Goal: Contribute content: Contribute content

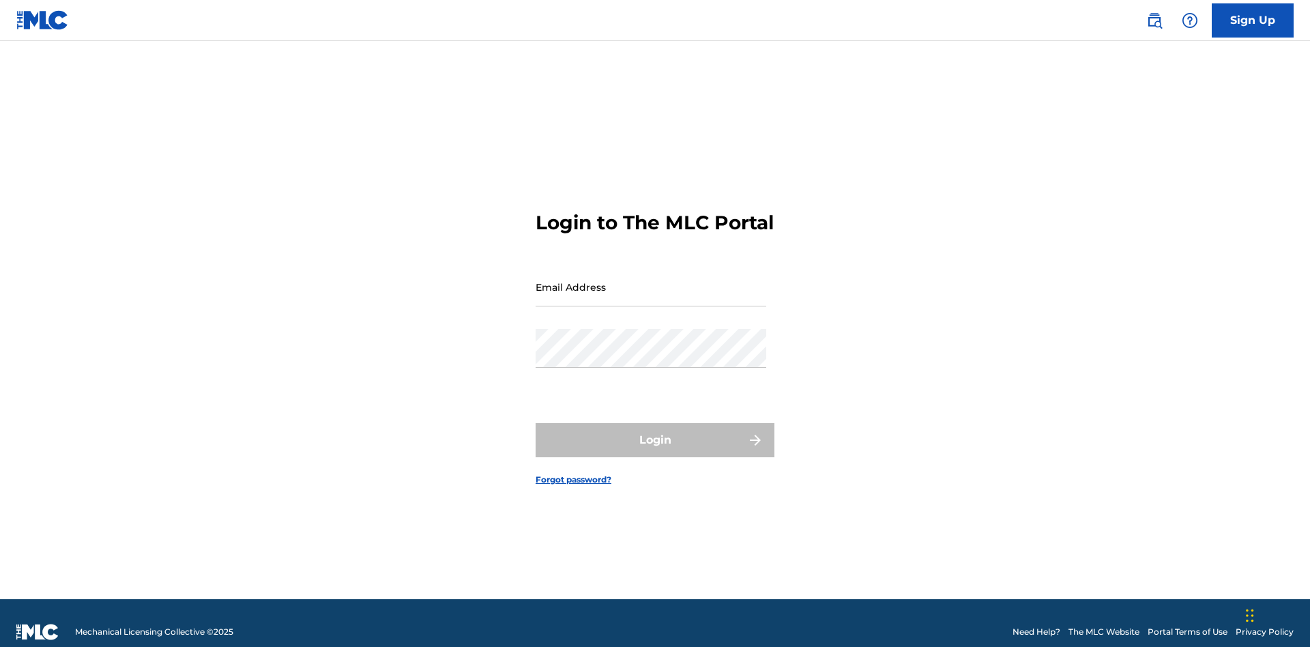
scroll to position [18, 0]
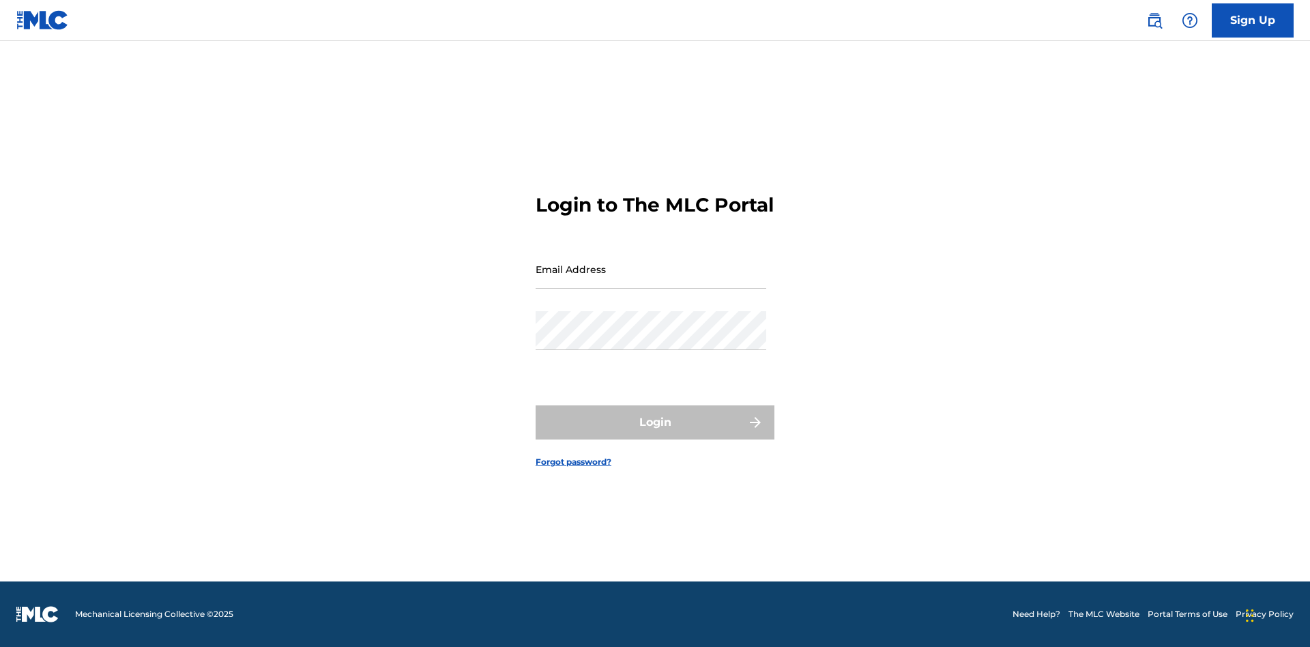
click at [651, 280] on input "Email Address" at bounding box center [651, 269] width 231 height 39
type input "[EMAIL_ADDRESS][DOMAIN_NAME]"
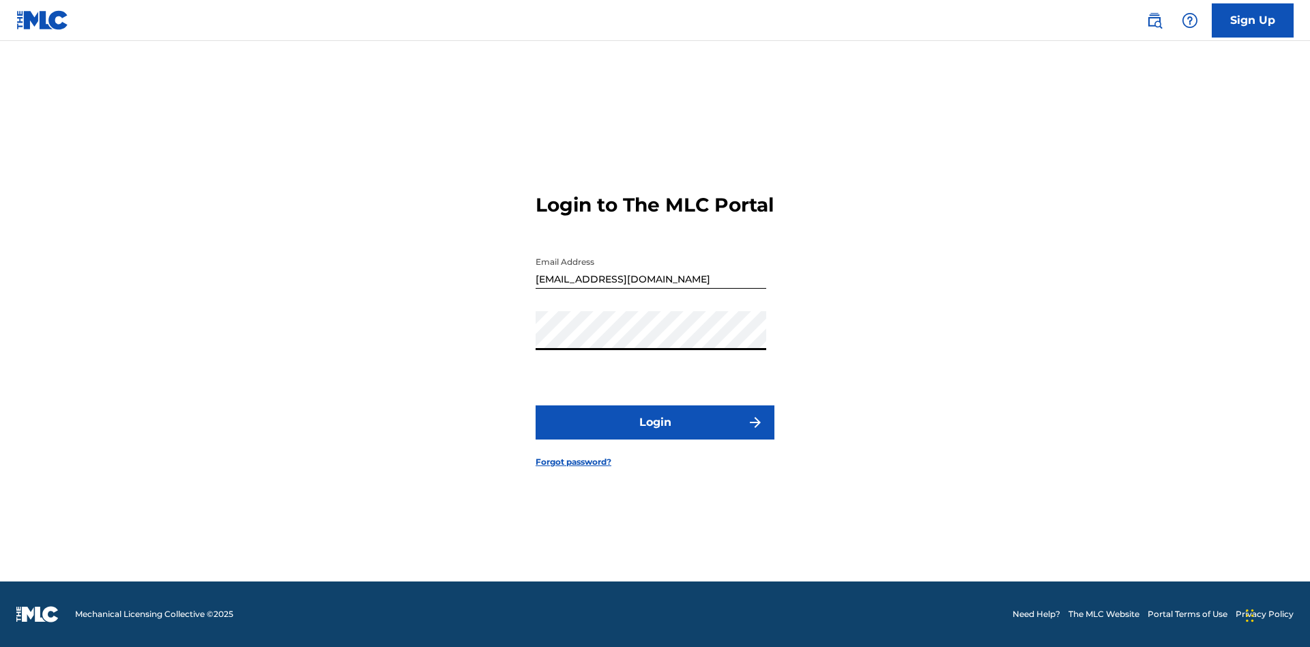
click at [655, 434] on button "Login" at bounding box center [655, 422] width 239 height 34
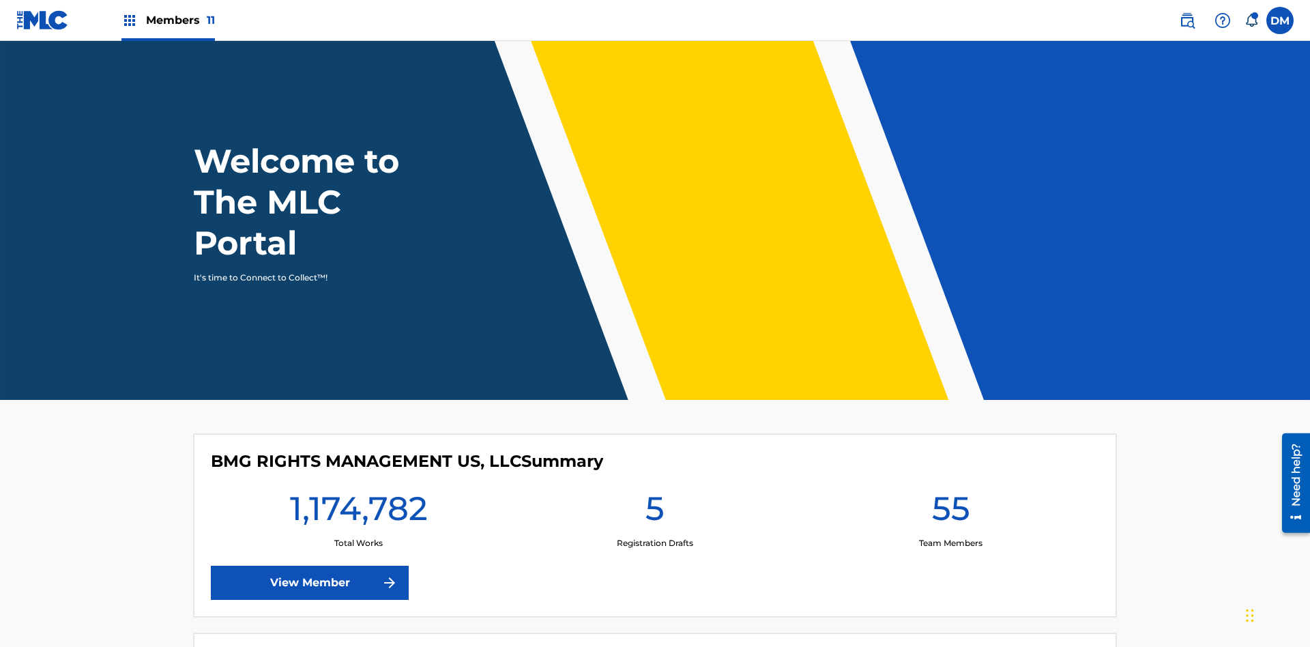
click at [168, 20] on span "Members 11" at bounding box center [180, 20] width 69 height 16
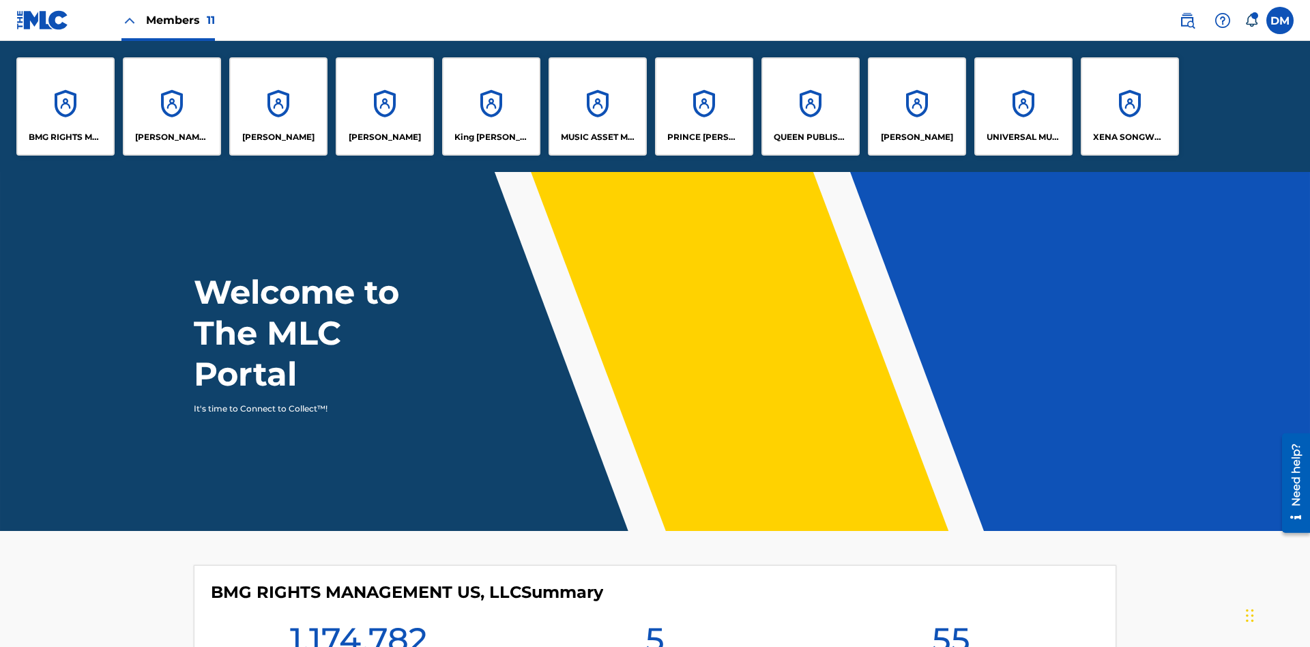
click at [1023, 137] on p "UNIVERSAL MUSIC PUB GROUP" at bounding box center [1024, 137] width 74 height 12
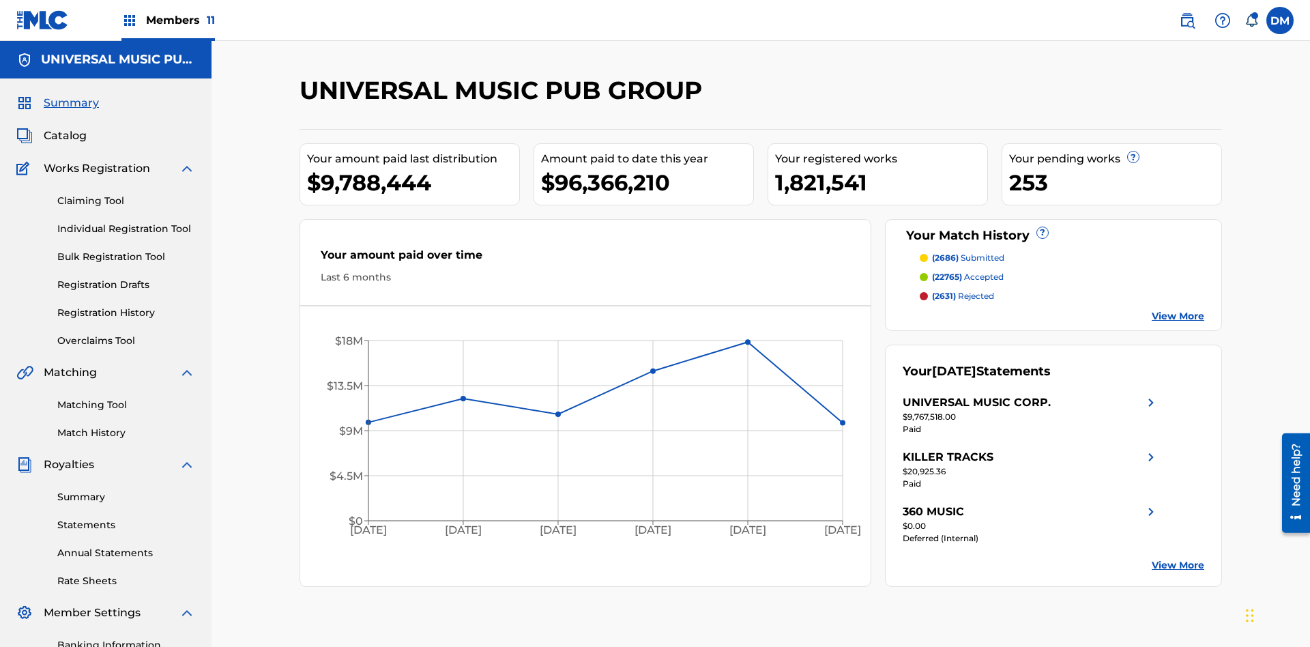
scroll to position [140, 0]
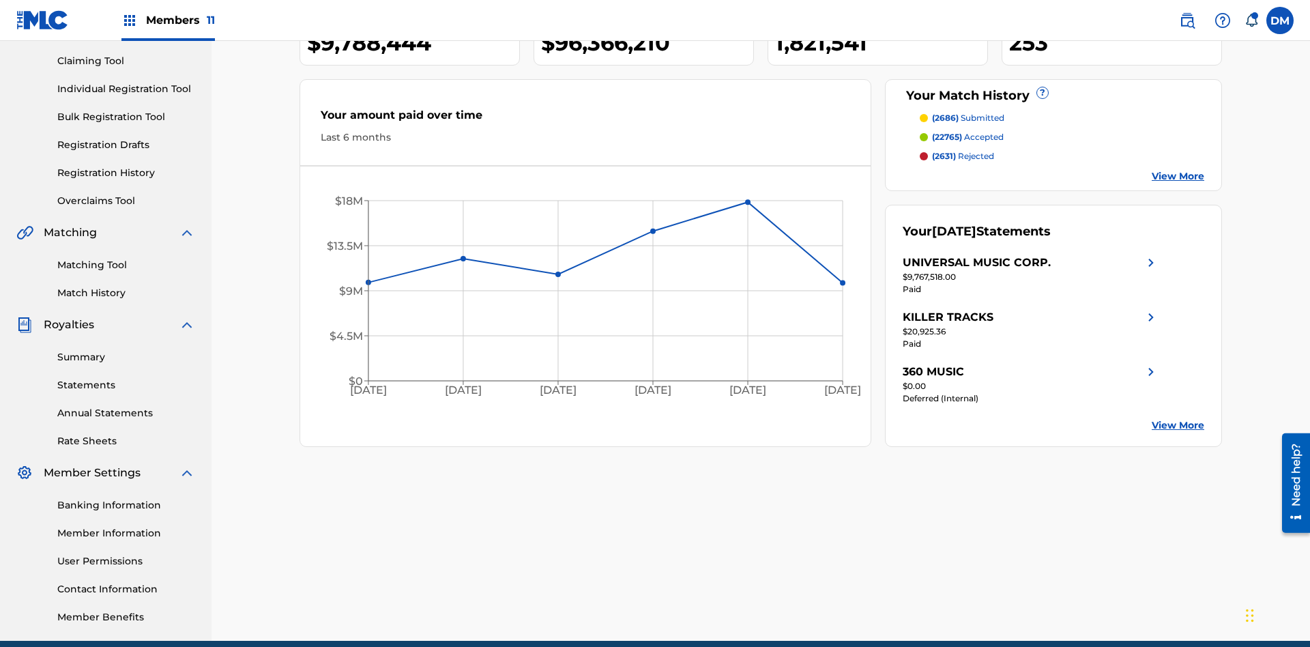
click at [126, 89] on link "Individual Registration Tool" at bounding box center [126, 89] width 138 height 14
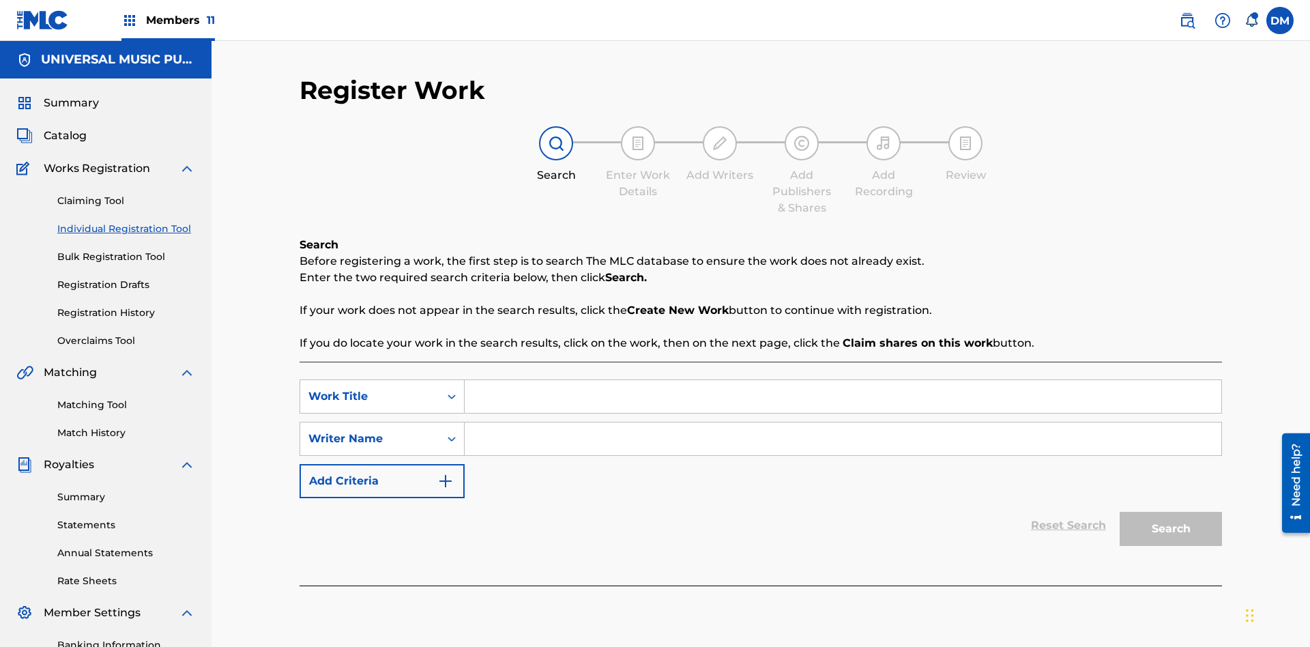
click at [843, 380] on input "Search Form" at bounding box center [843, 396] width 757 height 33
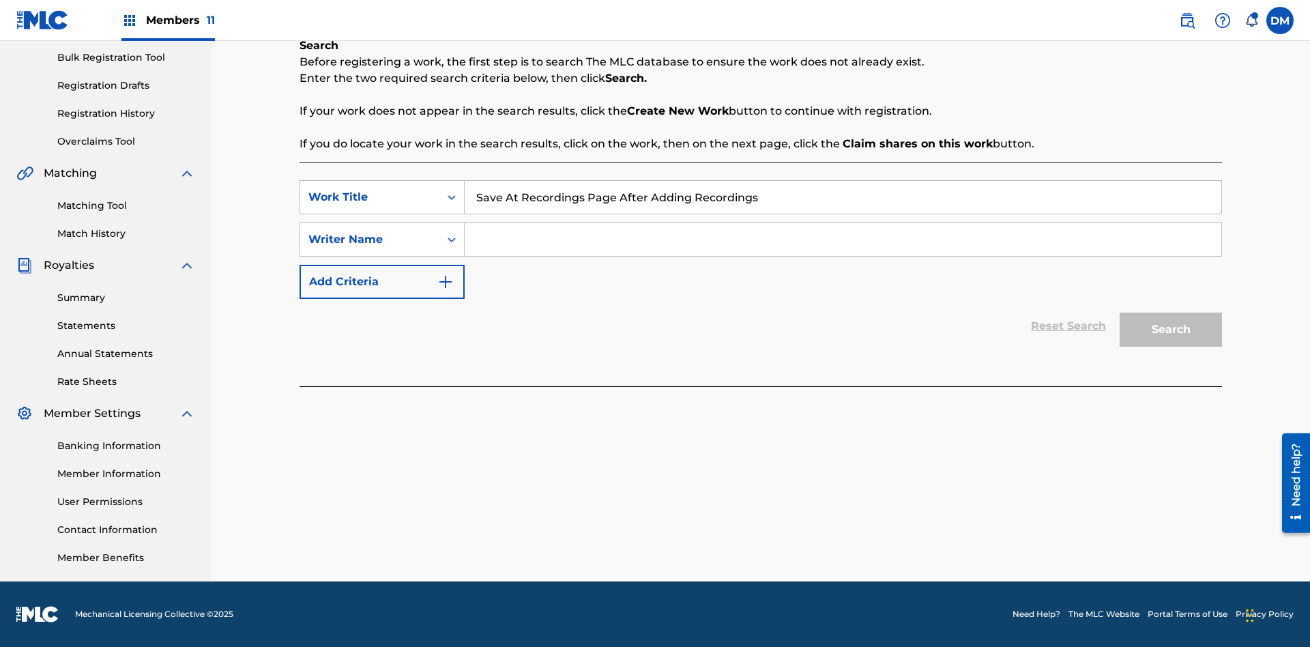
type input "Save At Recordings Page After Adding Recordings"
click at [843, 239] on input "Search Form" at bounding box center [843, 239] width 757 height 33
type input "QWERTYUIOP"
click at [1171, 330] on button "Search" at bounding box center [1171, 329] width 102 height 34
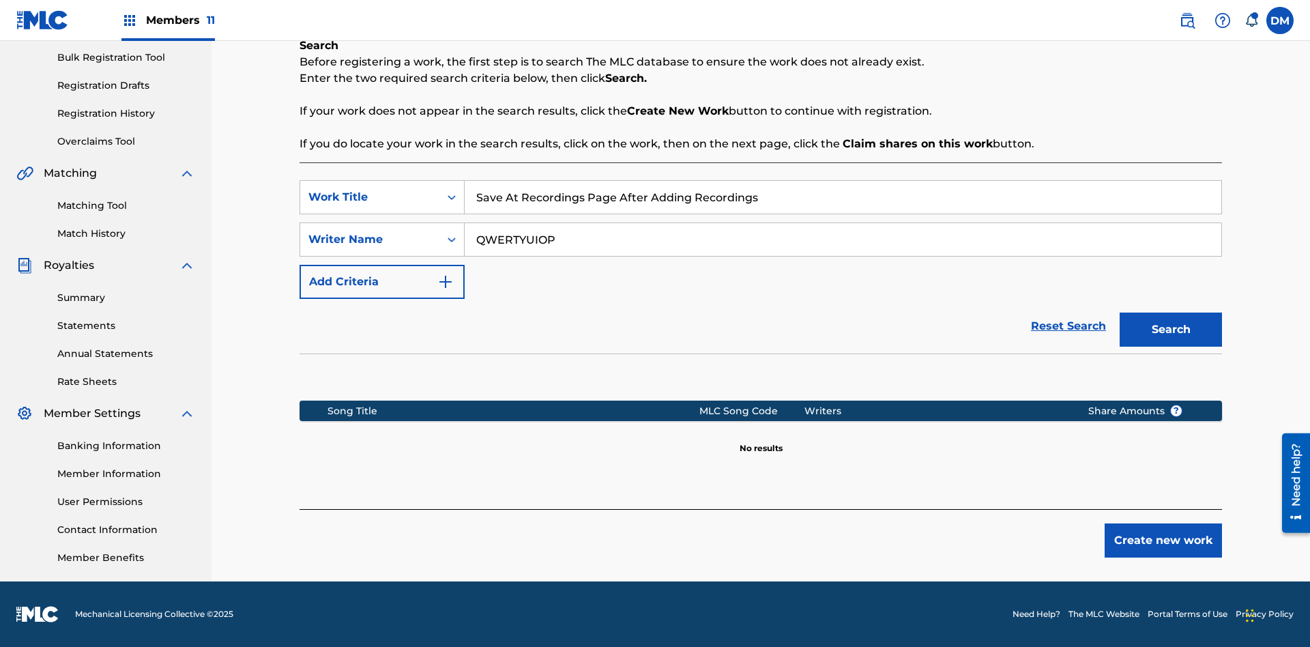
click at [1163, 540] on button "Create new work" at bounding box center [1163, 540] width 117 height 34
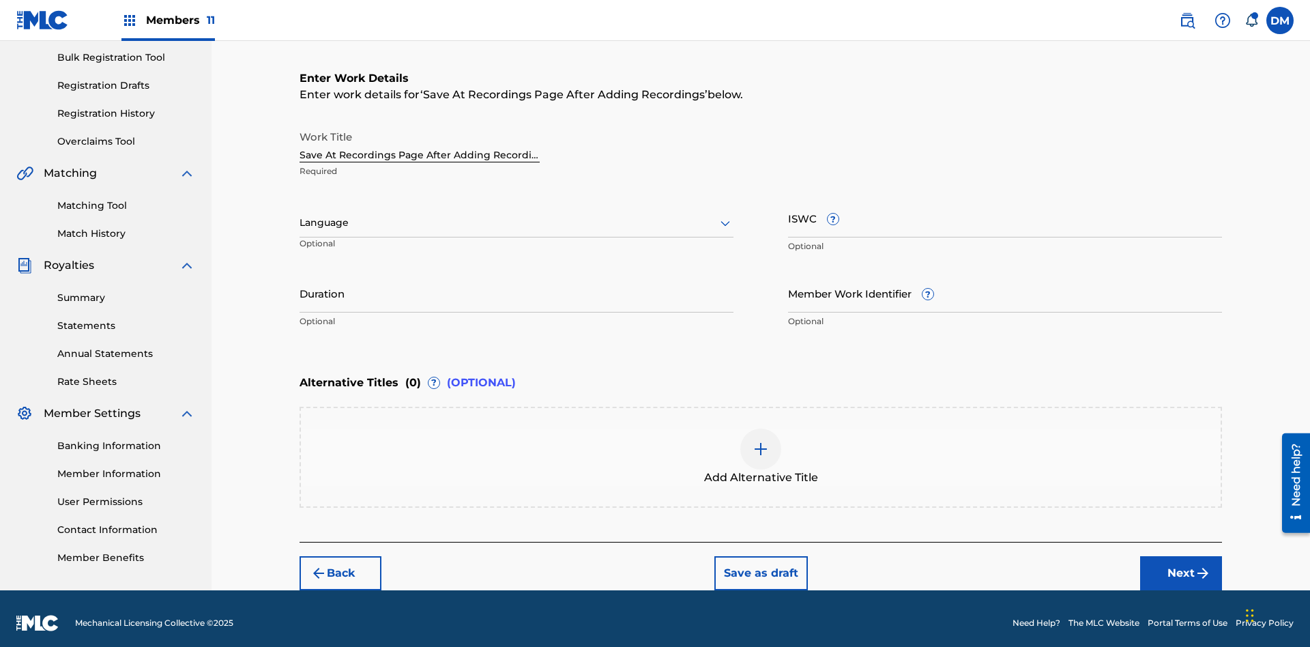
click at [516, 284] on input "Duration" at bounding box center [517, 293] width 434 height 39
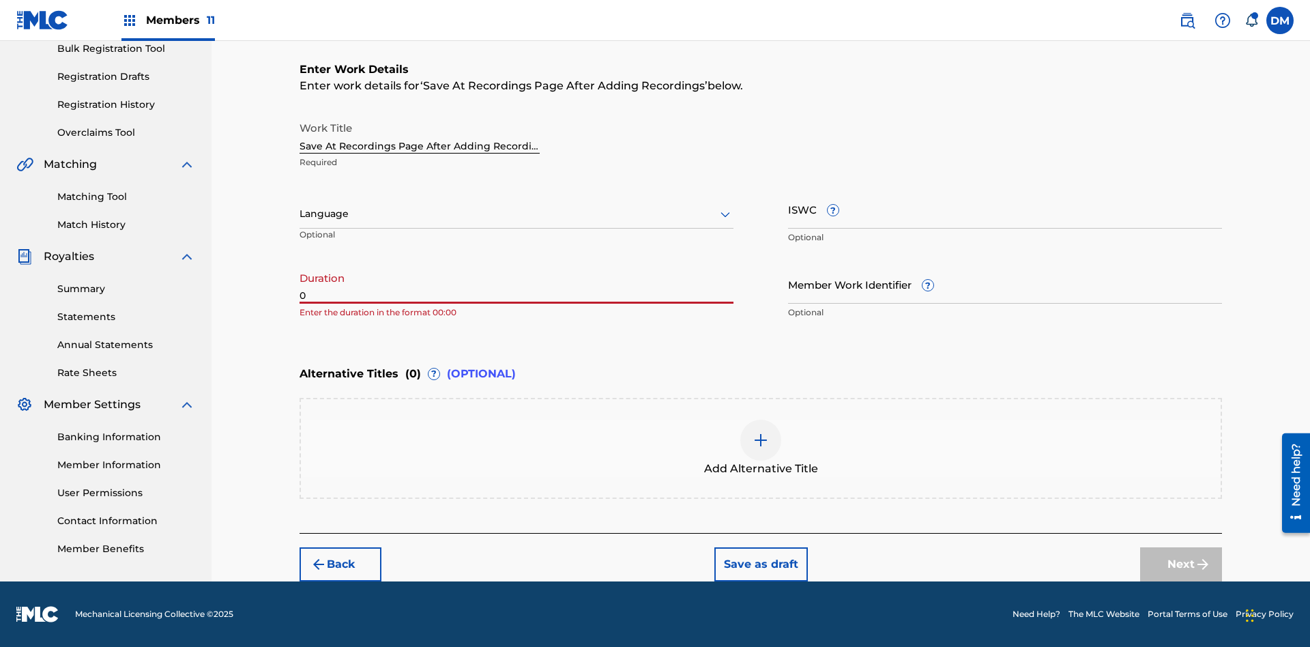
click at [516, 284] on input "0" at bounding box center [517, 284] width 434 height 39
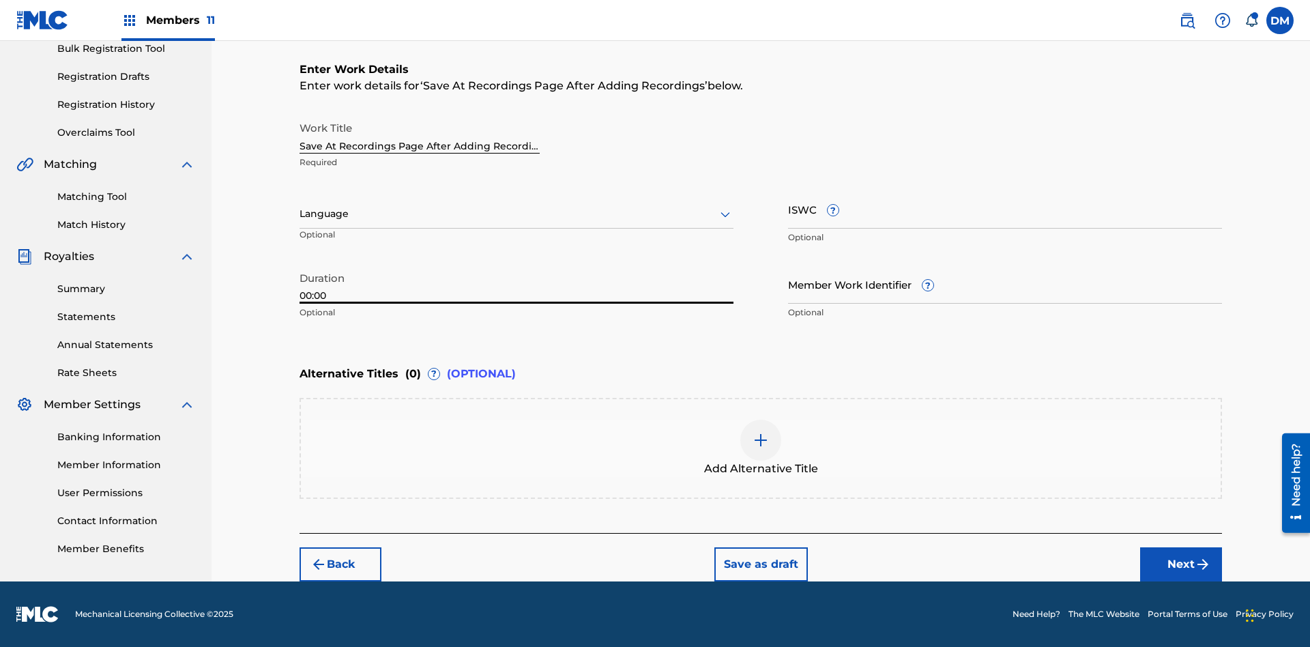
type input "00:00"
click at [725, 214] on icon at bounding box center [725, 214] width 16 height 16
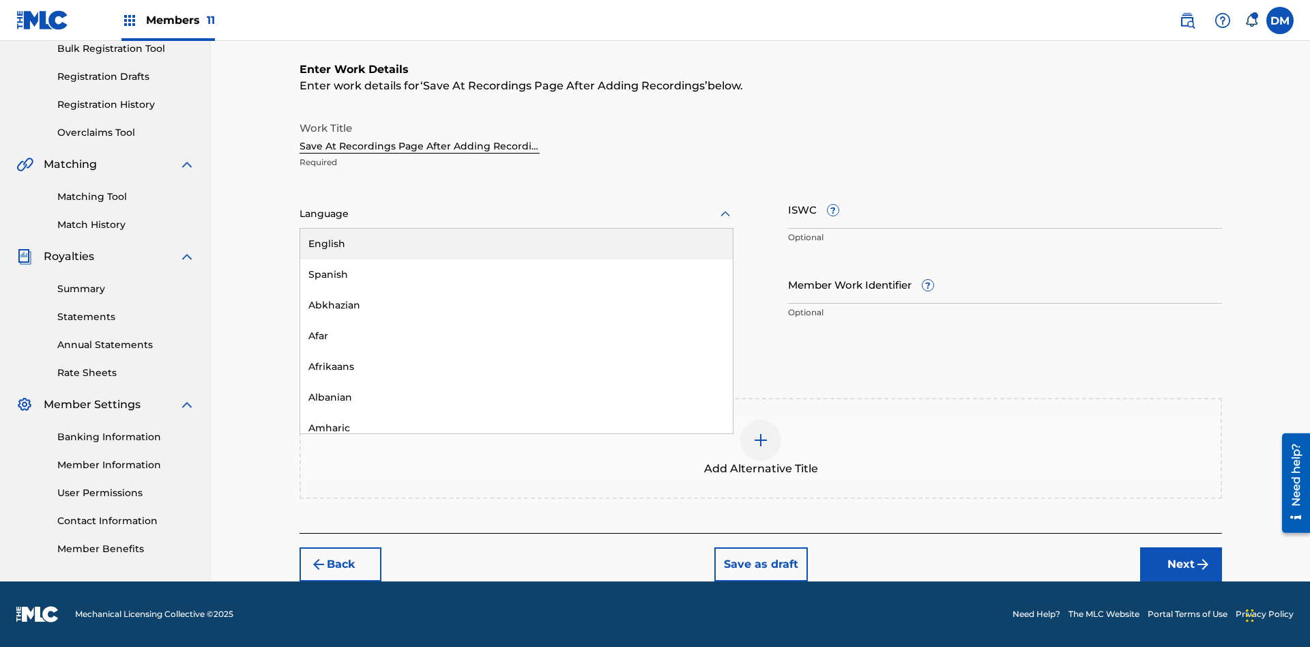
click at [516, 336] on div "Afar" at bounding box center [516, 336] width 433 height 31
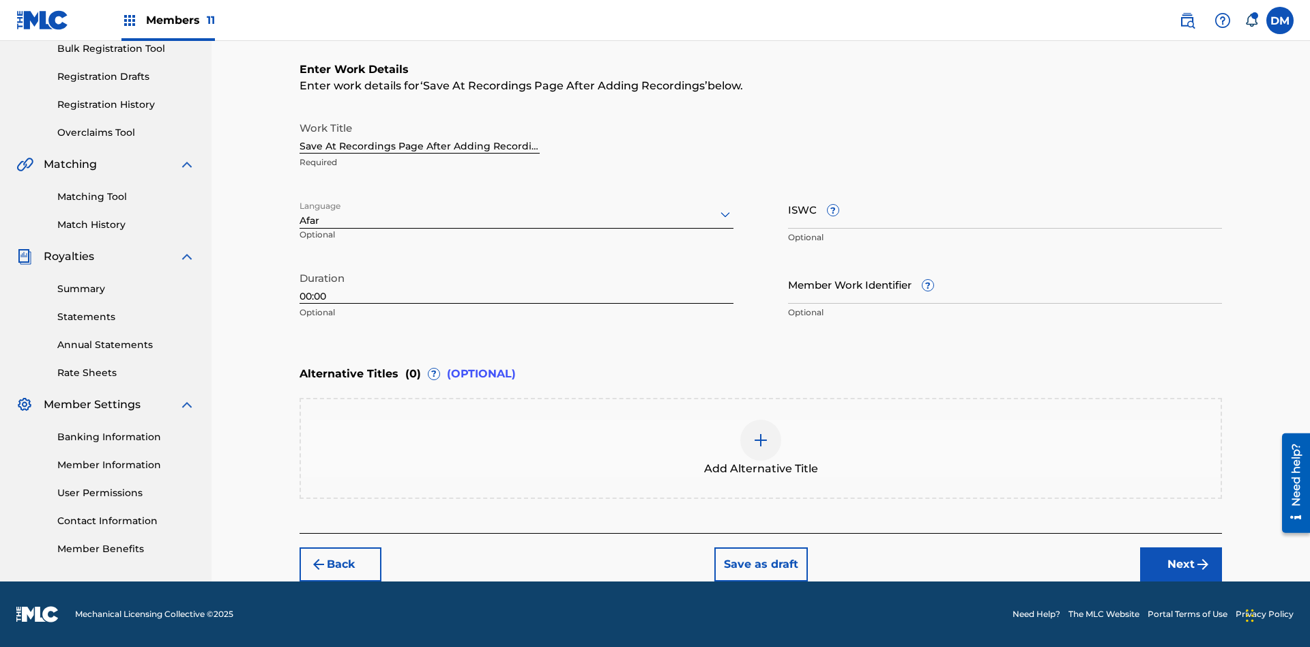
click at [1005, 284] on input "Member Work Identifier ?" at bounding box center [1005, 284] width 434 height 39
type input "[PHONE_NUMBER]"
click at [1005, 209] on input "ISWC ?" at bounding box center [1005, 209] width 434 height 39
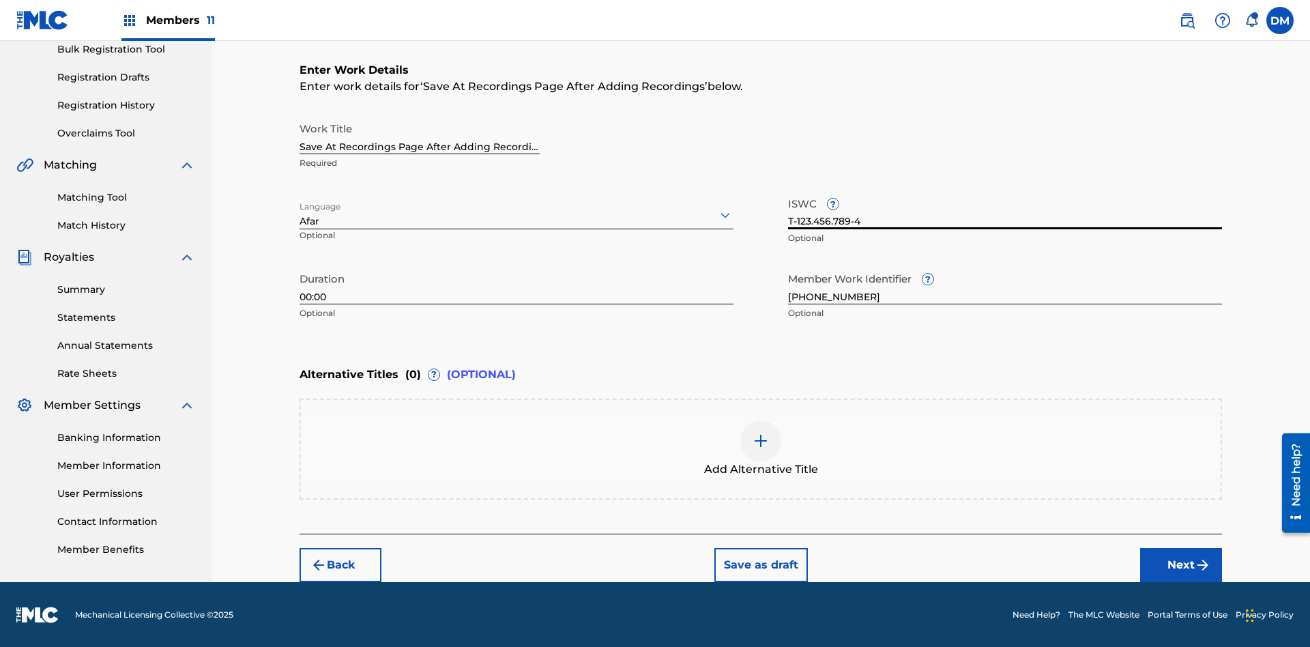
type input "T-123.456.789-4"
click at [761, 448] on img at bounding box center [761, 441] width 16 height 16
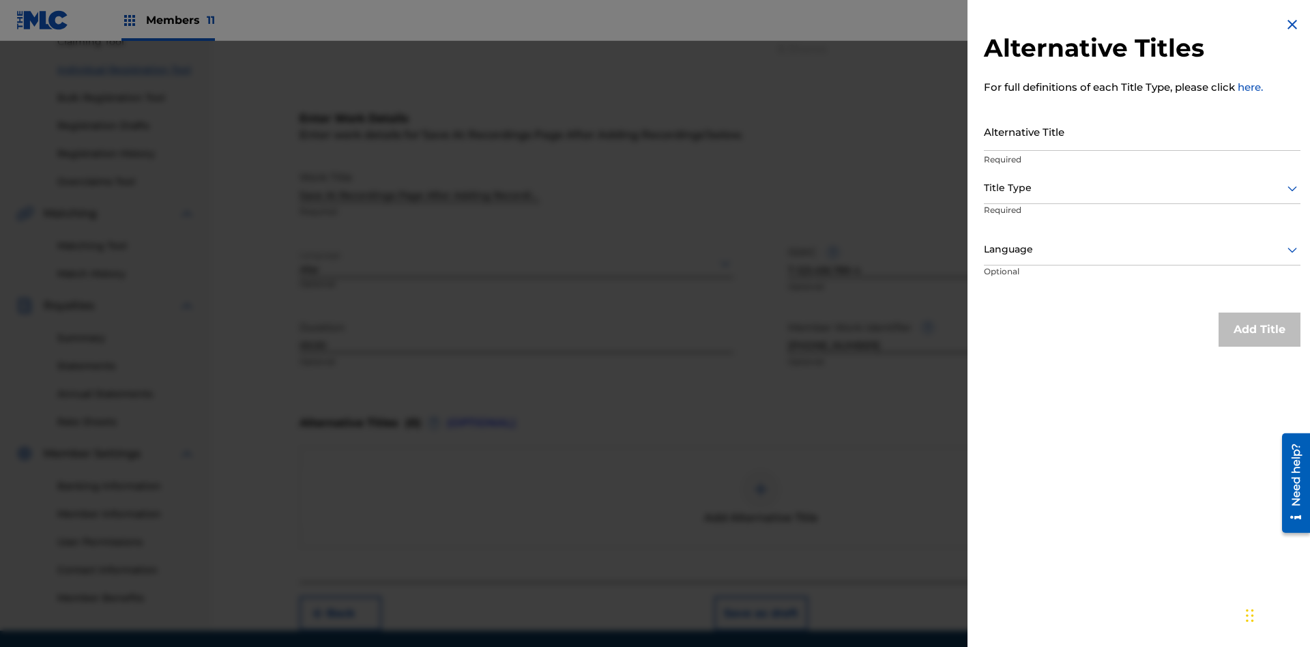
click at [1142, 131] on input "Alternative Title" at bounding box center [1142, 131] width 317 height 39
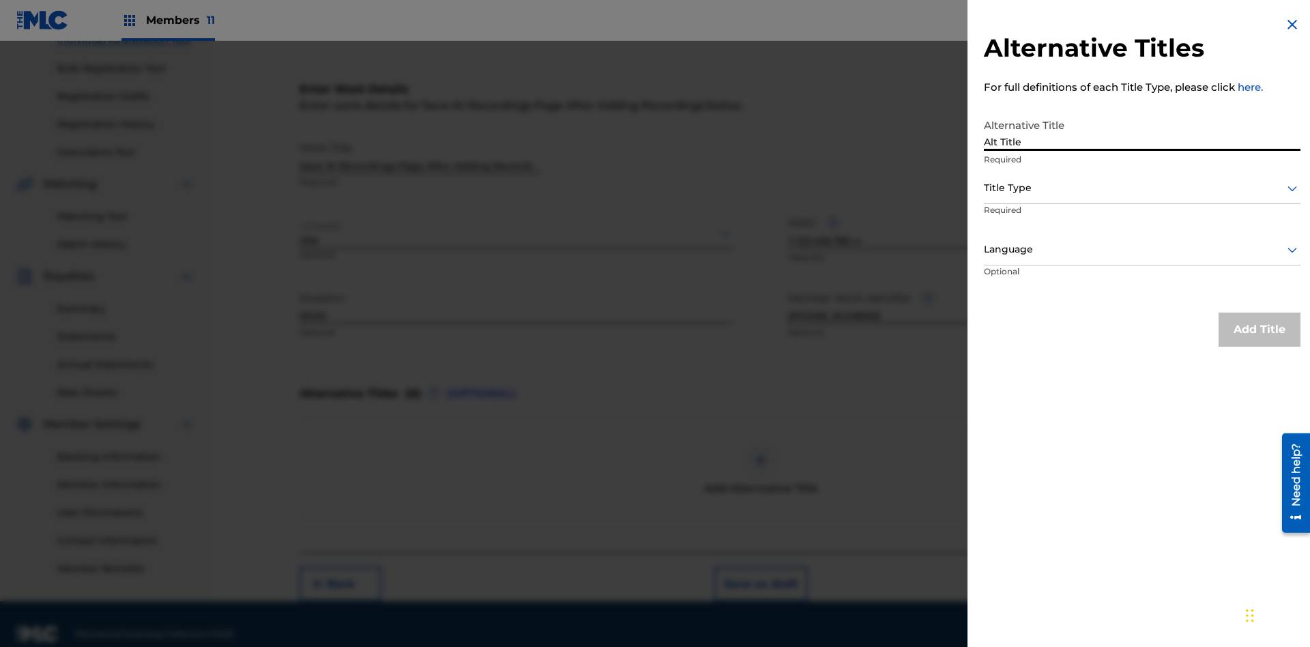
type input "Alt Title"
click at [1142, 188] on div at bounding box center [1142, 187] width 317 height 17
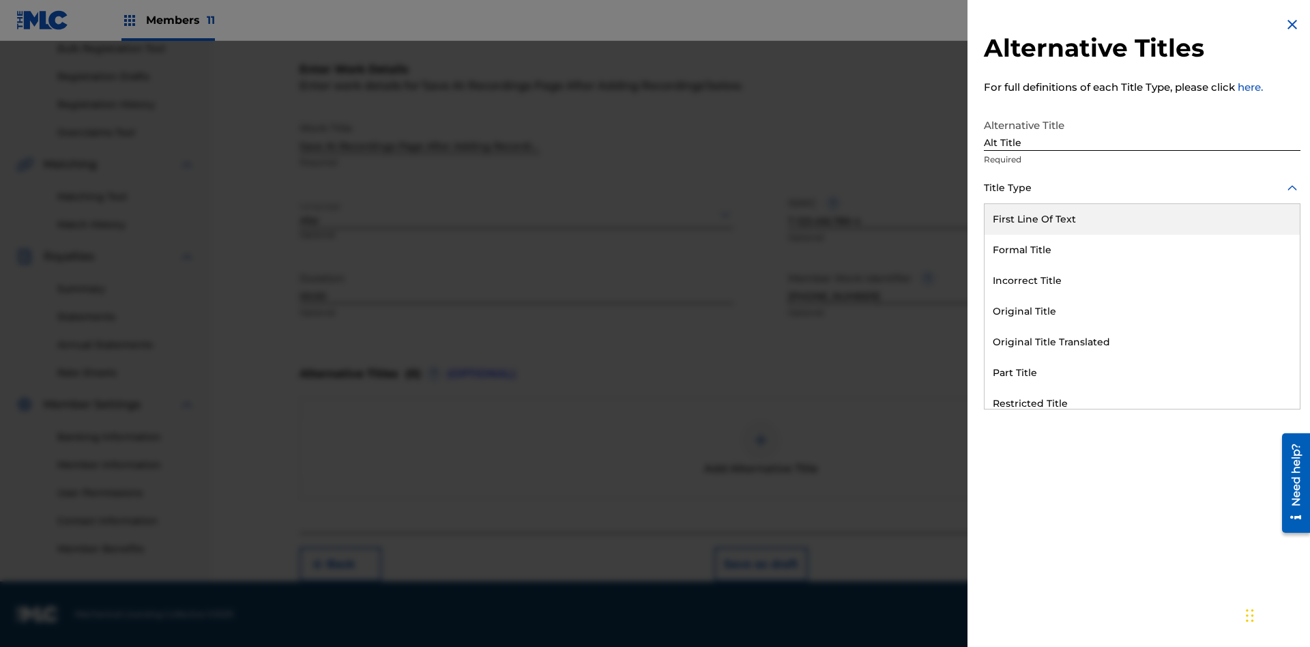
click at [1142, 311] on div "Original Title" at bounding box center [1141, 311] width 315 height 31
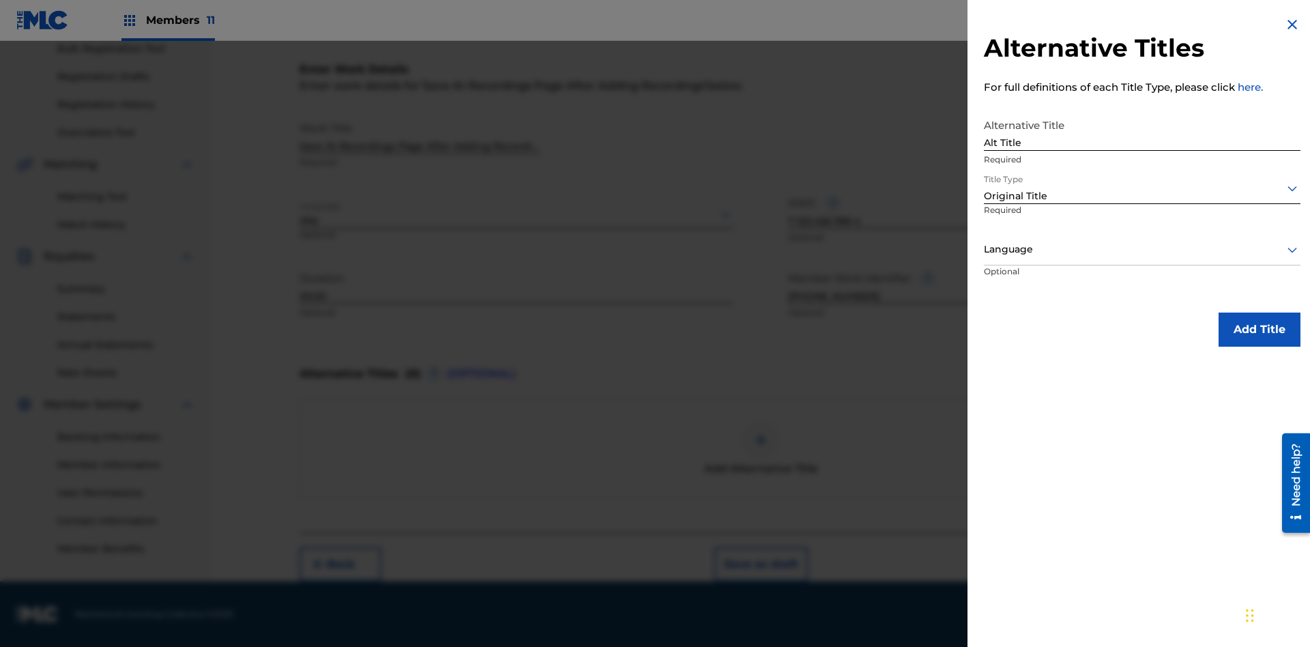
click at [1142, 249] on div at bounding box center [1142, 249] width 317 height 17
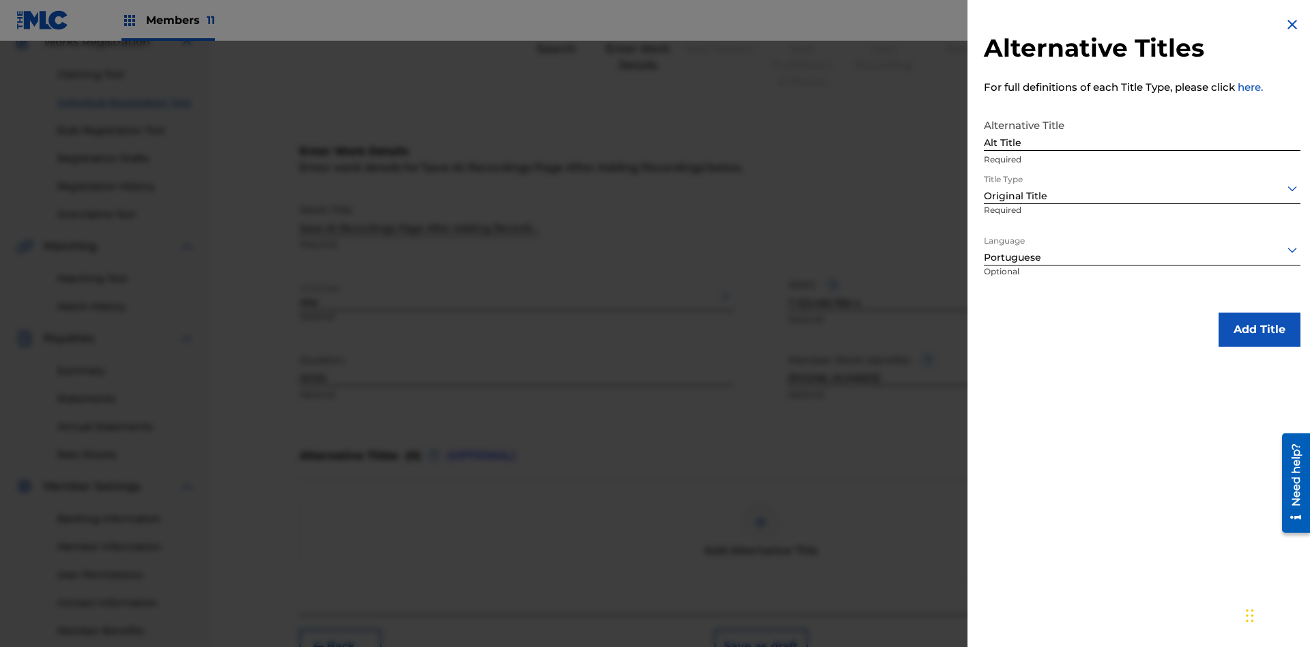
click at [1259, 329] on button "Add Title" at bounding box center [1260, 329] width 82 height 34
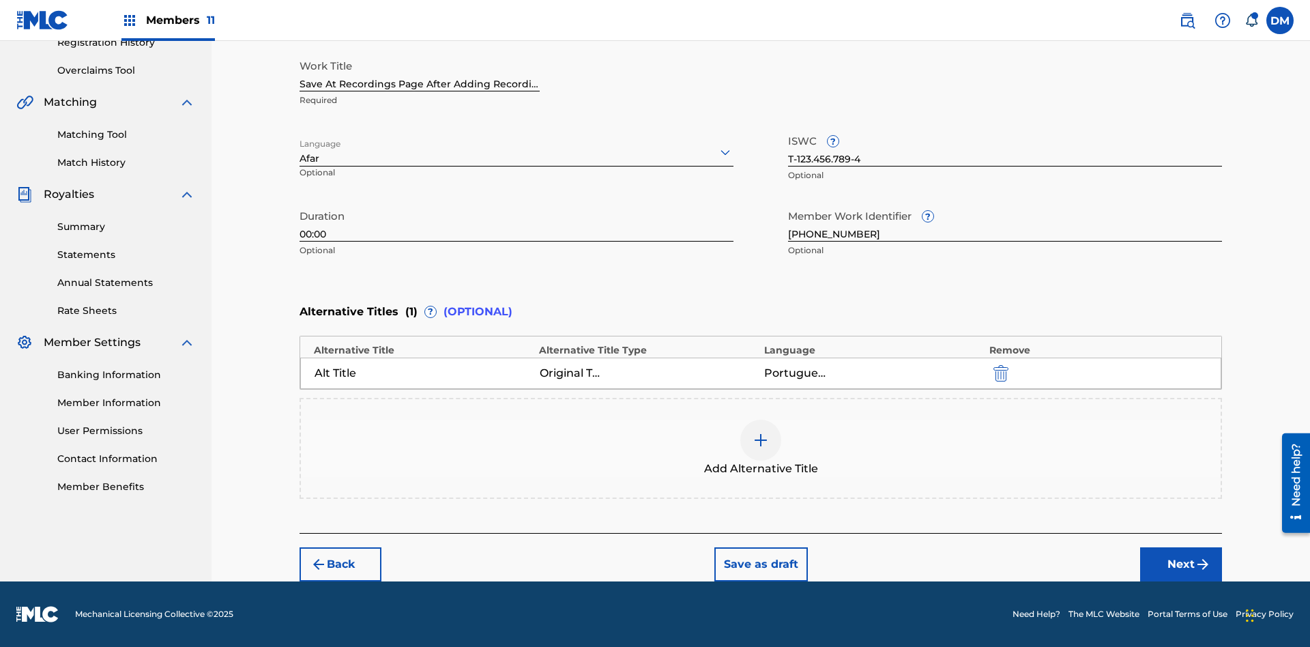
click at [1181, 564] on button "Next" at bounding box center [1181, 564] width 82 height 34
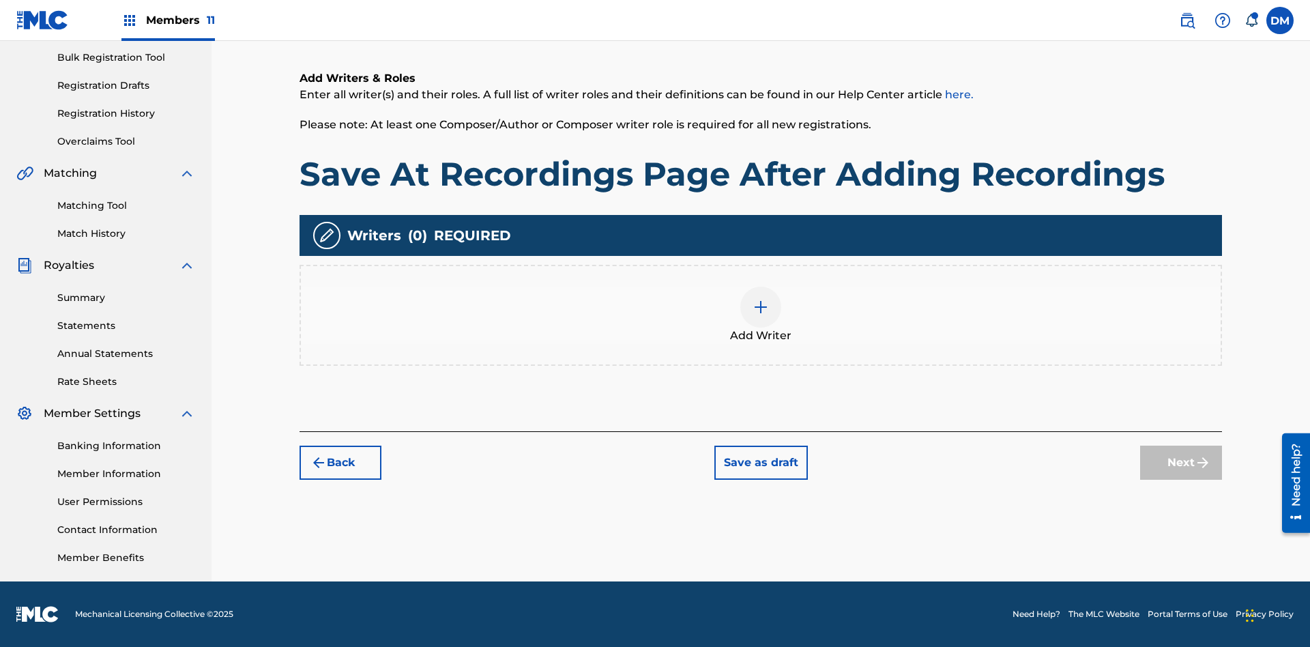
scroll to position [199, 0]
click at [761, 315] on img at bounding box center [761, 307] width 16 height 16
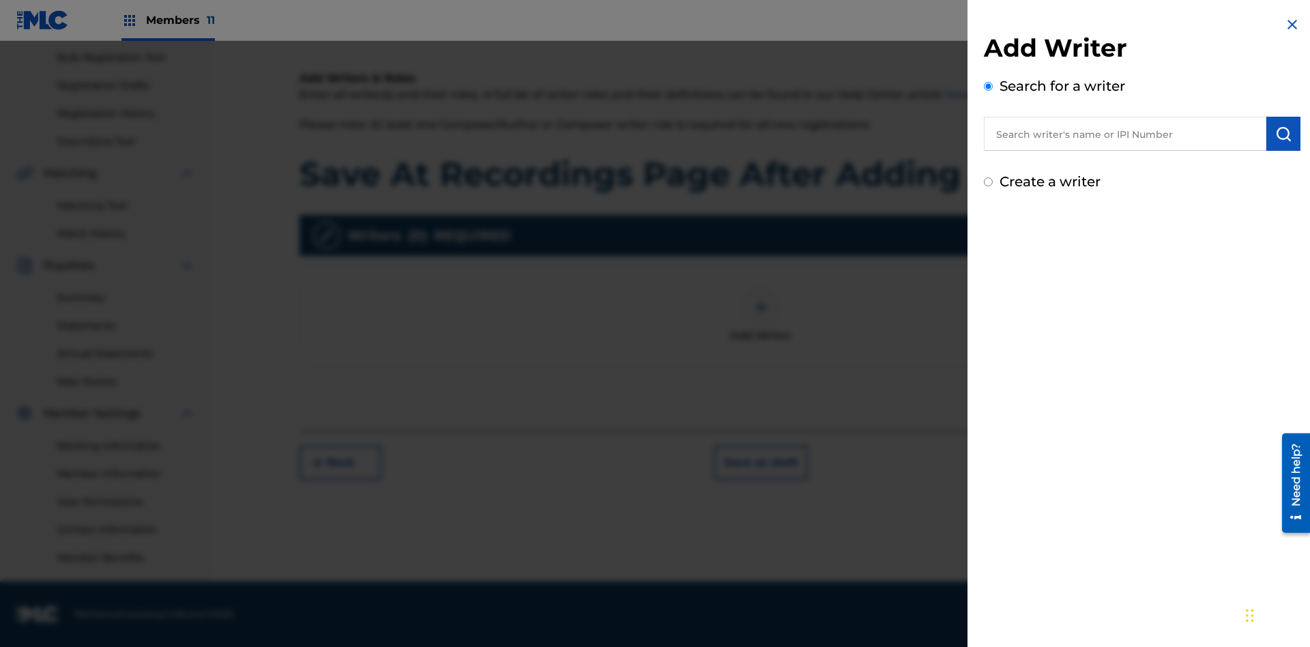
click at [1125, 134] on input "text" at bounding box center [1125, 134] width 282 height 34
type input "[PERSON_NAME]"
click at [1283, 134] on img "submit" at bounding box center [1283, 134] width 16 height 16
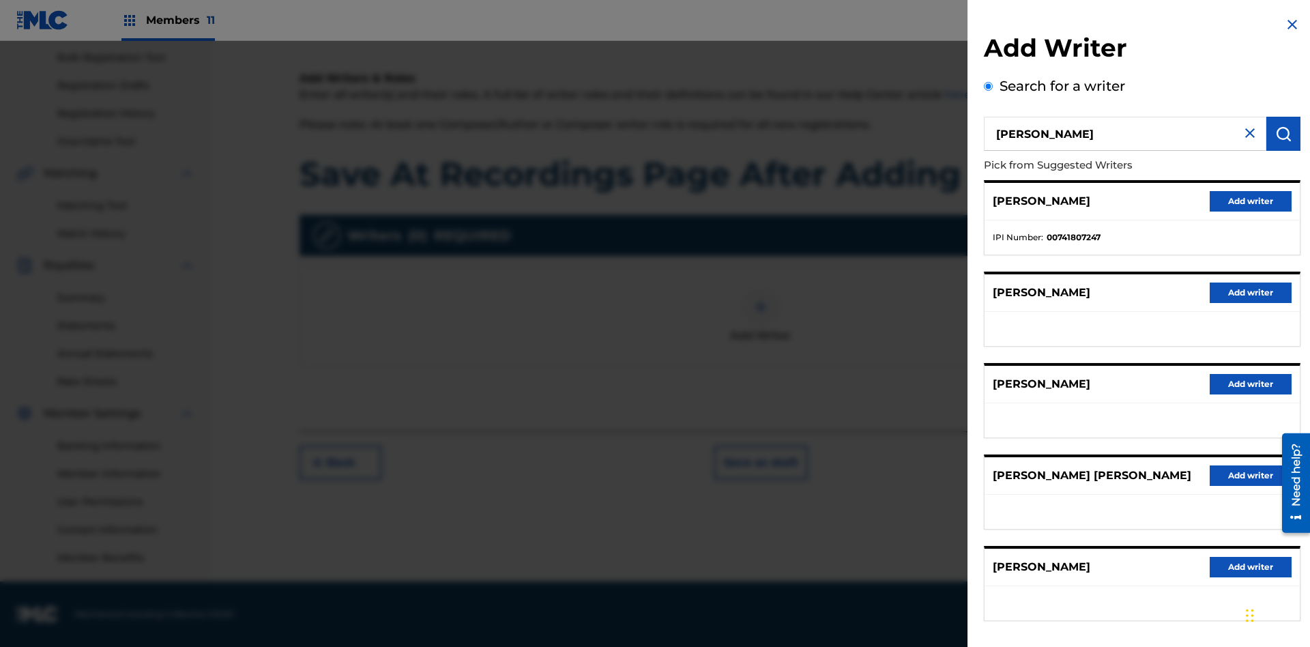
click at [1251, 201] on button "Add writer" at bounding box center [1251, 201] width 82 height 20
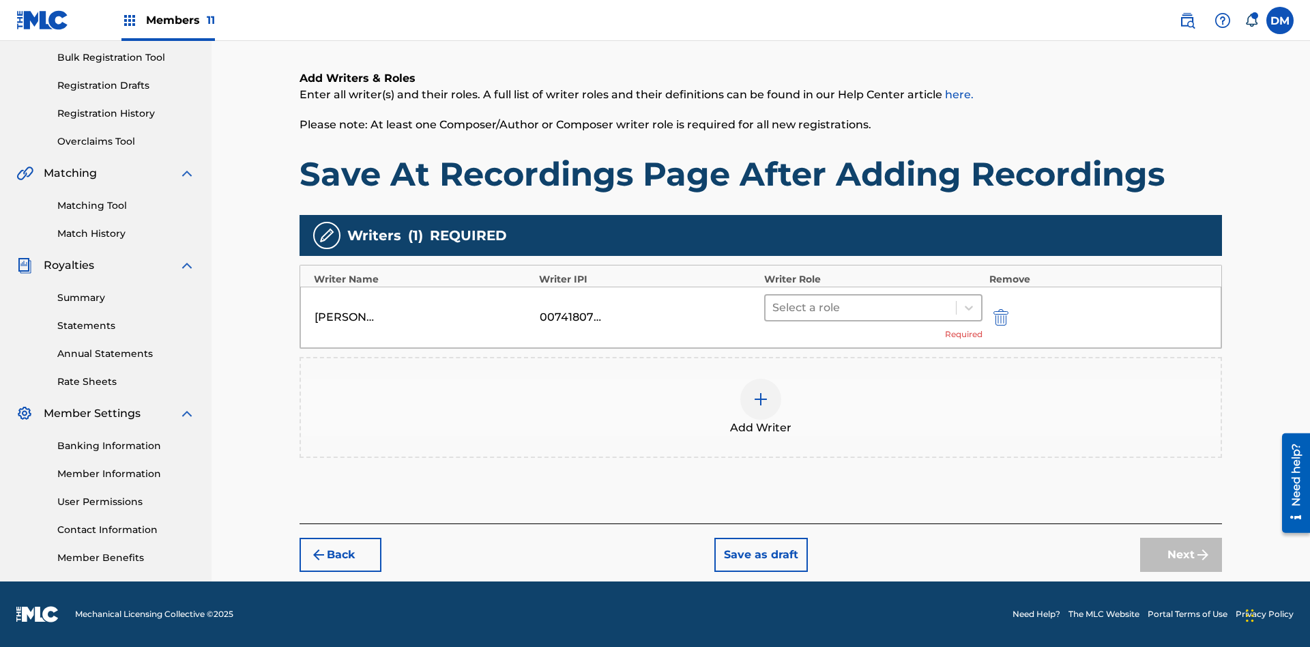
click at [774, 307] on input "text" at bounding box center [773, 308] width 3 height 16
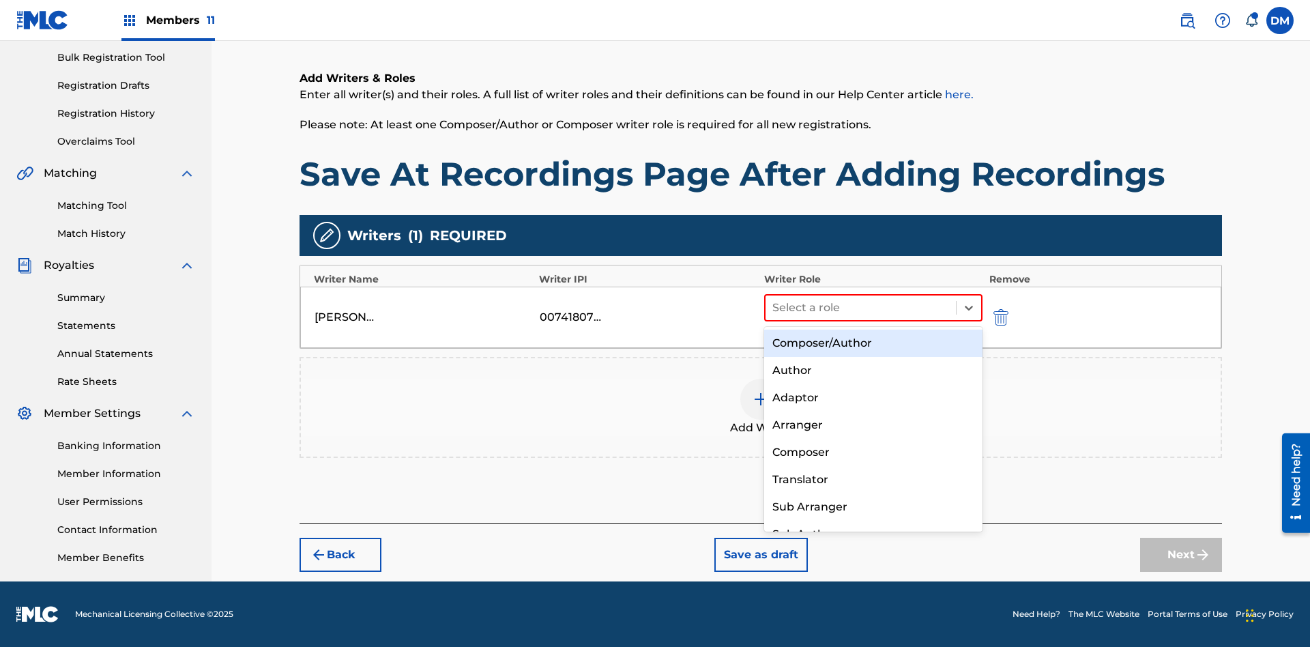
click at [873, 452] on div "Composer" at bounding box center [873, 452] width 218 height 27
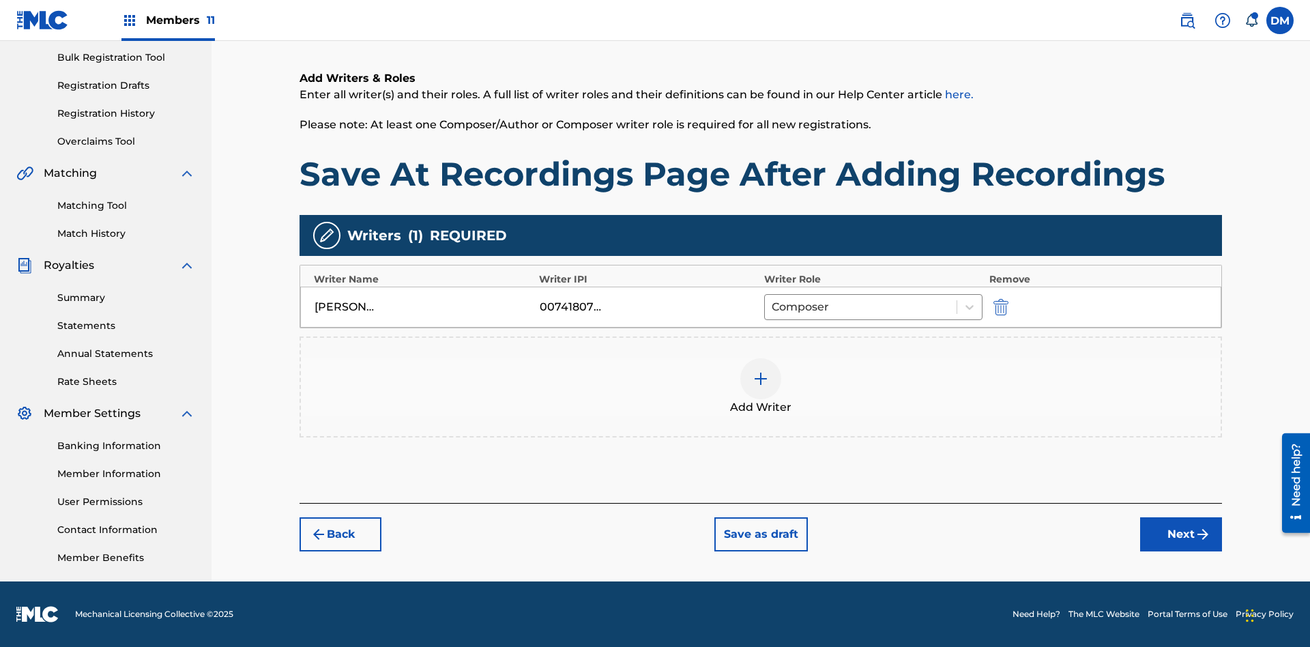
click at [1181, 534] on button "Next" at bounding box center [1181, 534] width 82 height 34
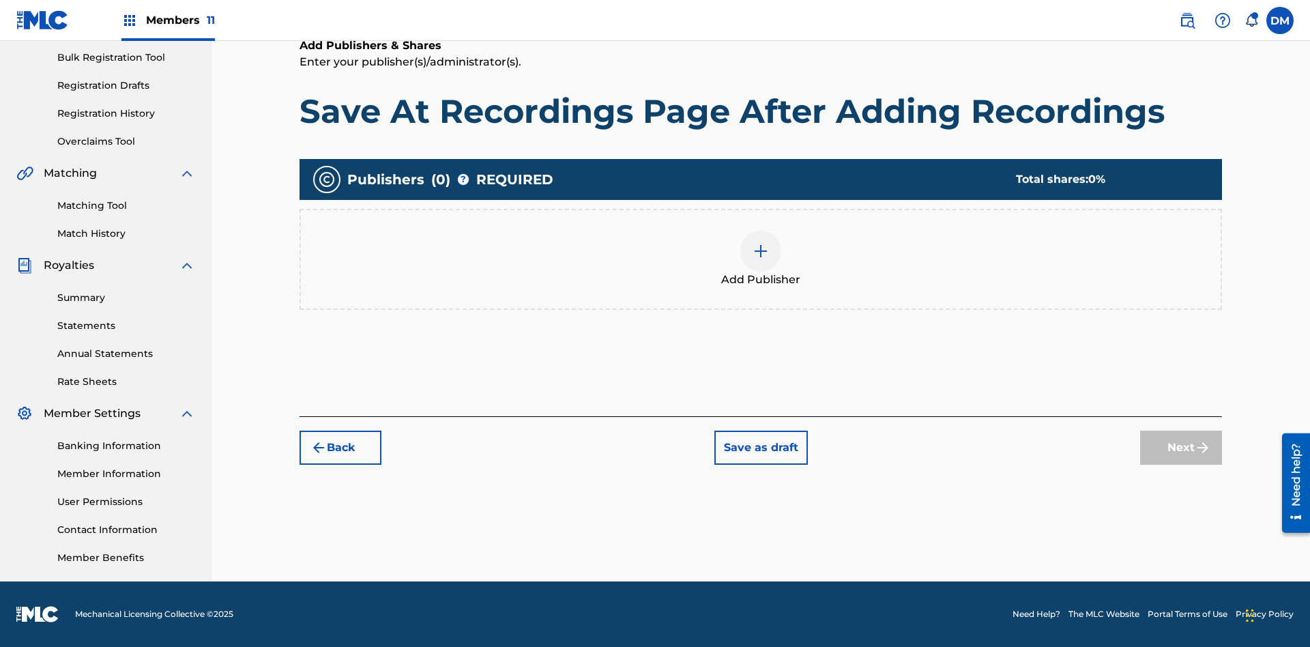
click at [761, 250] on img at bounding box center [761, 251] width 16 height 16
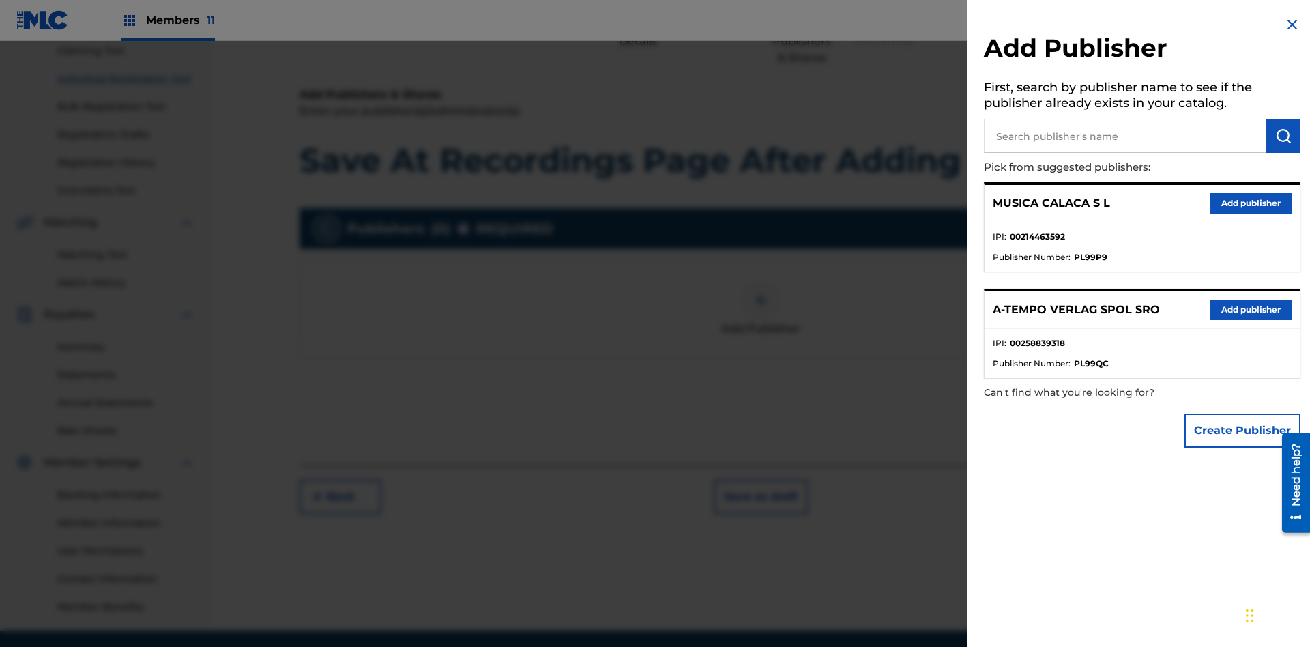
click at [1125, 136] on input "text" at bounding box center [1125, 136] width 282 height 34
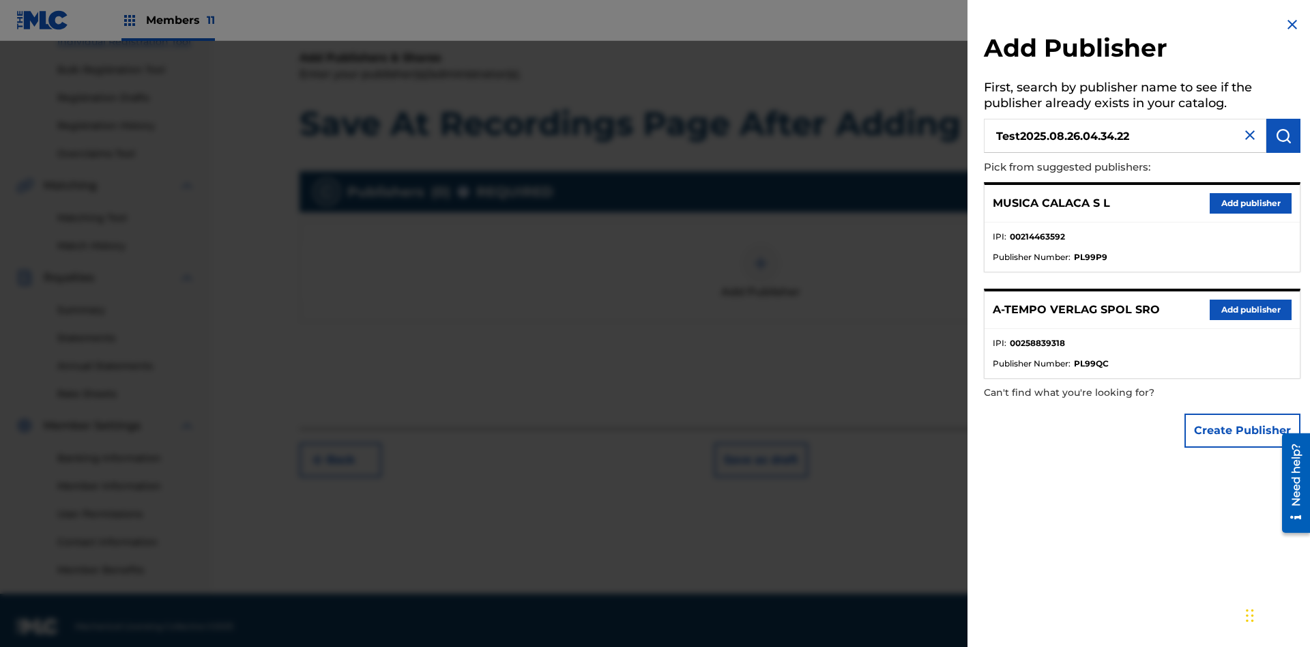
type input "Test2025.08.26.04.34.22"
click at [1283, 136] on img "submit" at bounding box center [1283, 136] width 16 height 16
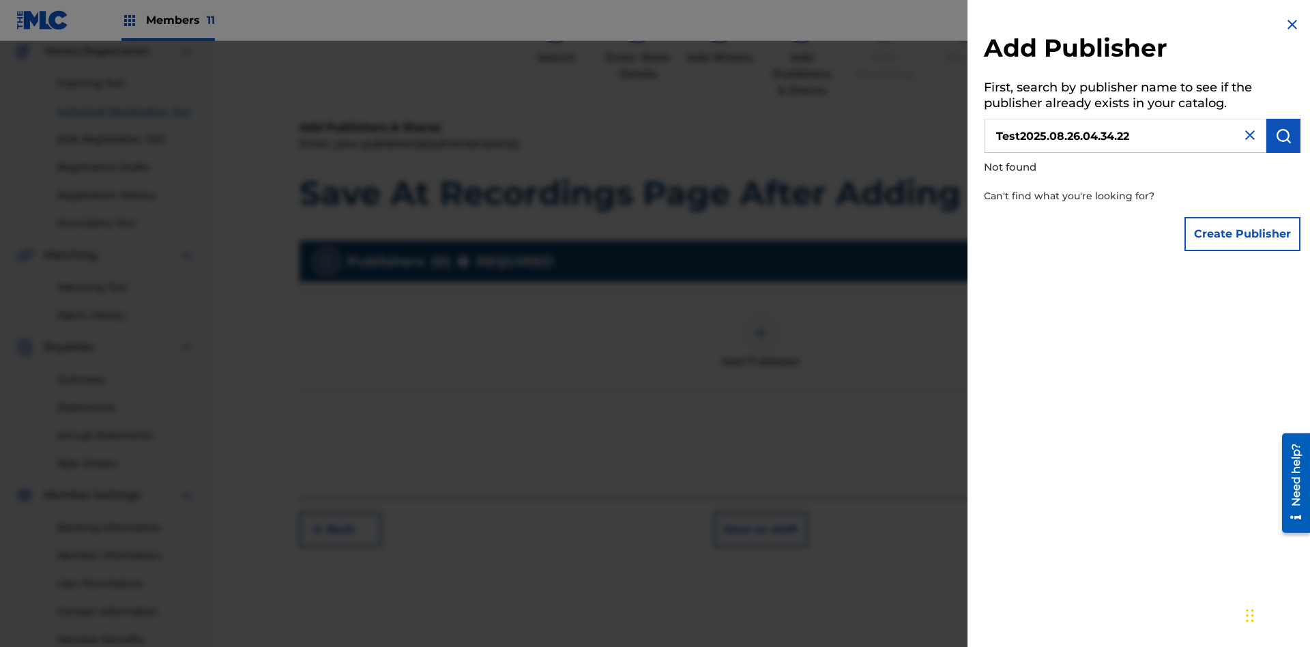
click at [1243, 233] on button "Create Publisher" at bounding box center [1242, 234] width 116 height 34
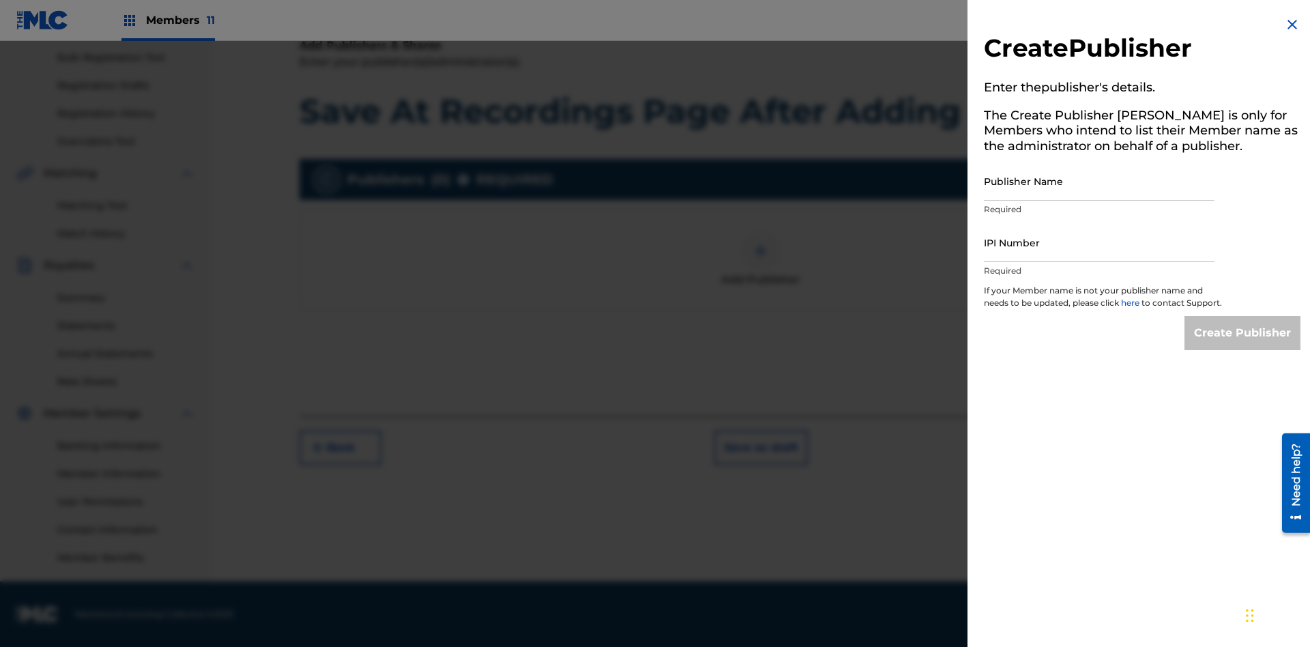
click at [1099, 181] on input "Publisher Name" at bounding box center [1099, 181] width 231 height 39
type input "Test2025.08.26.04.34.26"
click at [1099, 242] on input "IPI Number" at bounding box center [1099, 242] width 231 height 39
type input "00595839777"
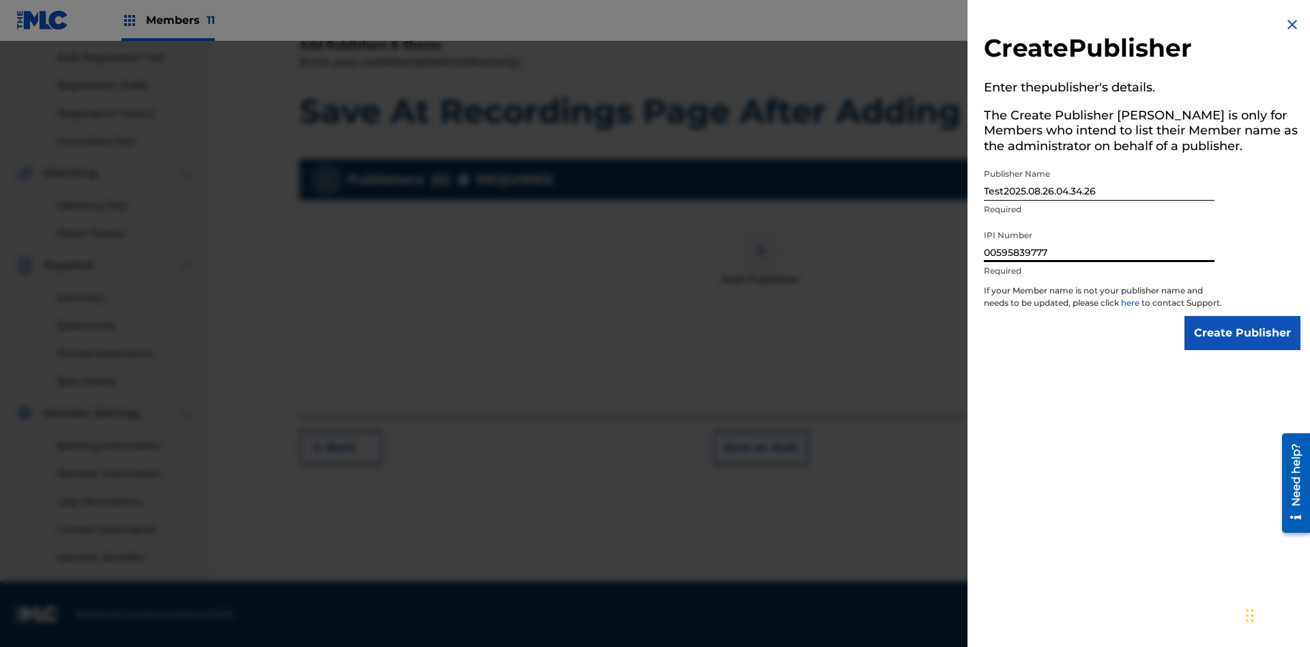
click at [1243, 345] on input "Create Publisher" at bounding box center [1242, 333] width 116 height 34
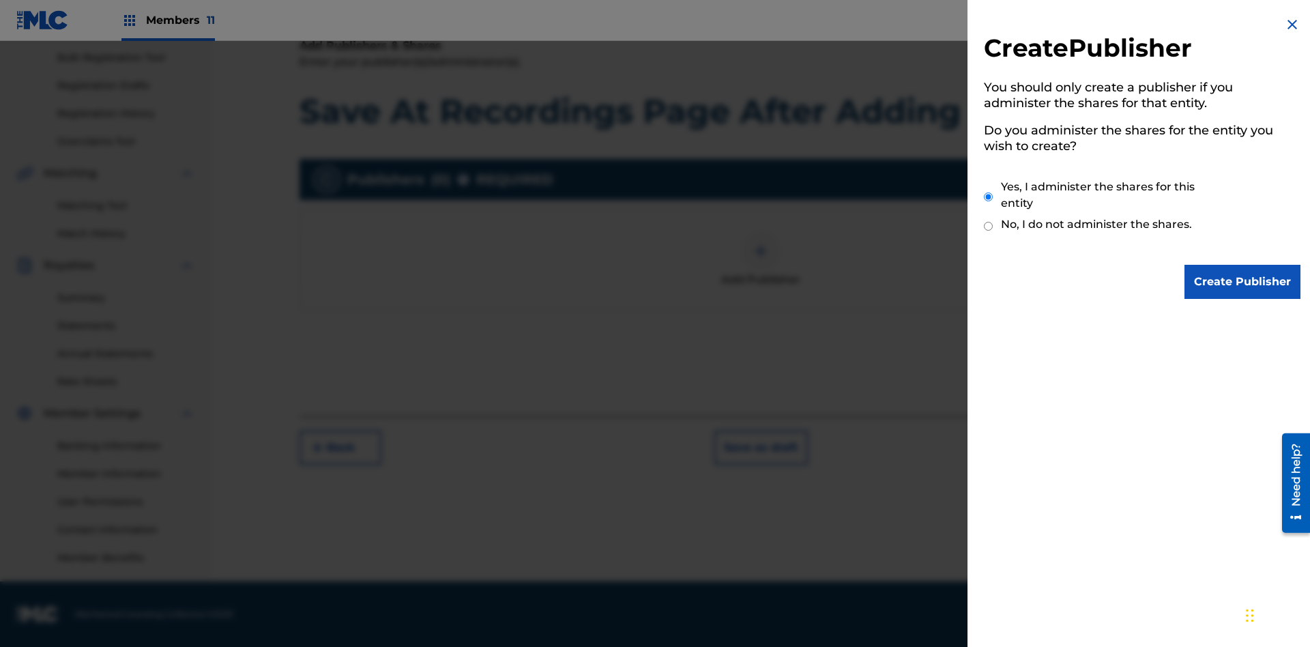
click at [989, 196] on input "Yes, I administer the shares for this entity" at bounding box center [988, 196] width 9 height 29
click at [1243, 282] on input "Create Publisher" at bounding box center [1242, 282] width 116 height 34
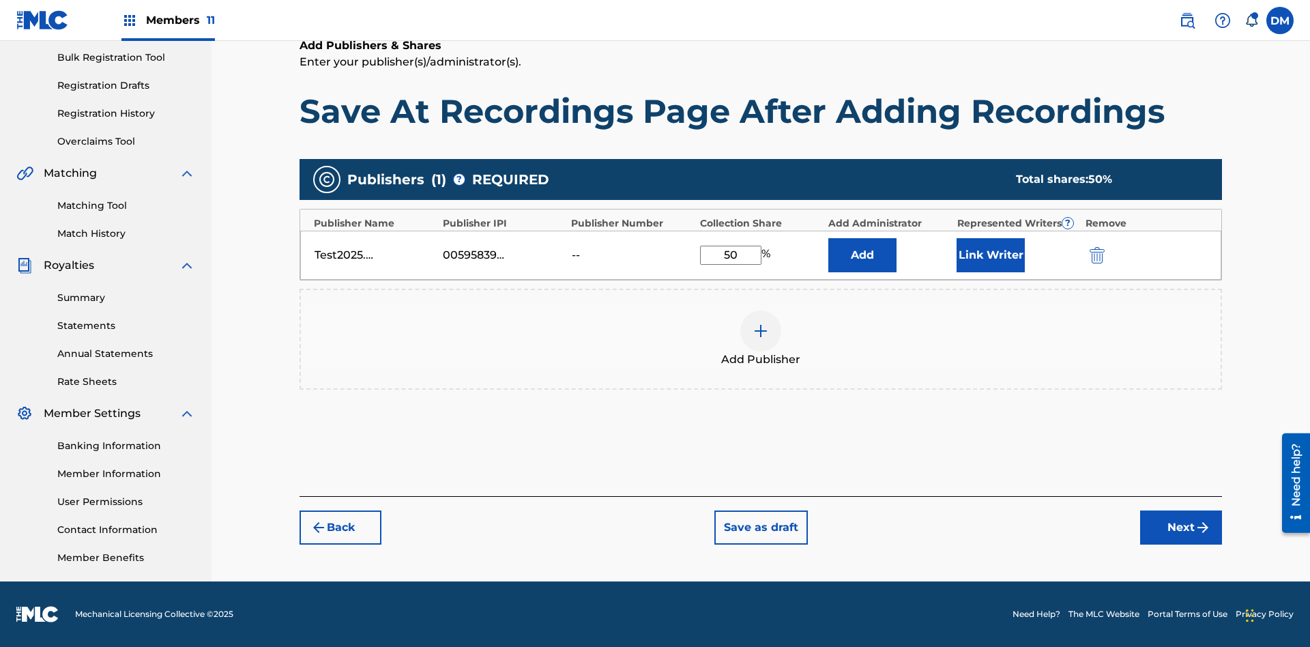
type input "50"
click at [991, 254] on button "Link Writer" at bounding box center [991, 255] width 68 height 34
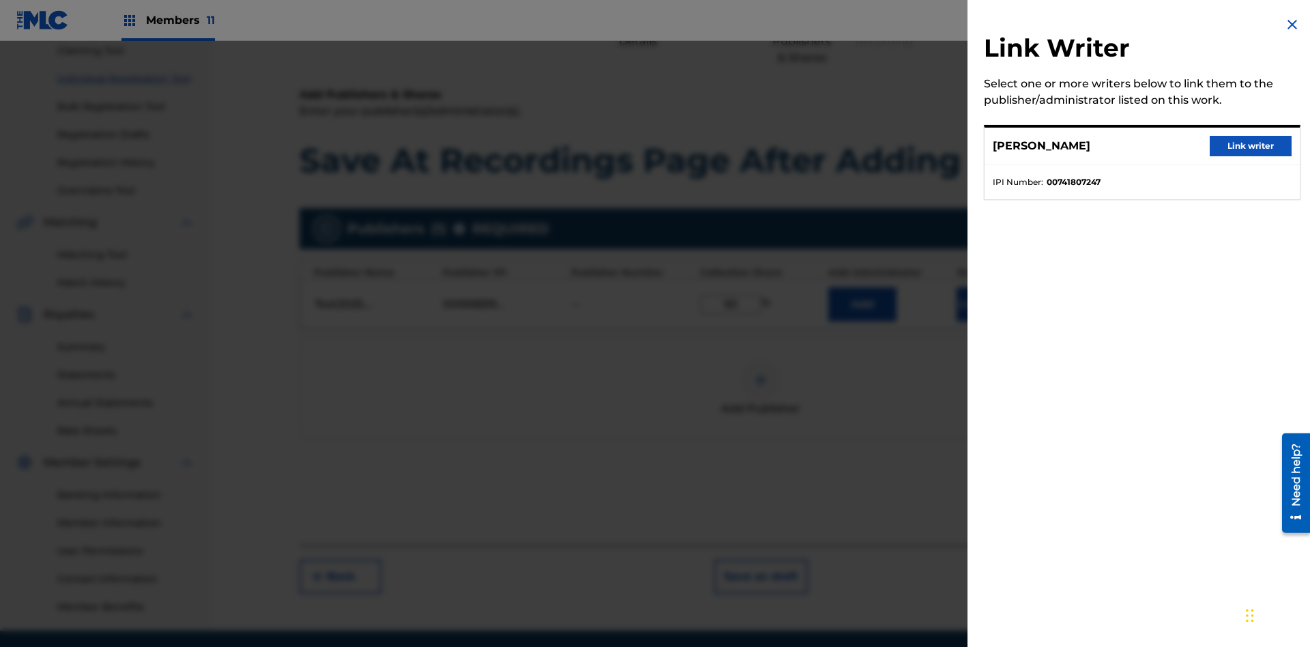
click at [1251, 146] on button "Link writer" at bounding box center [1251, 146] width 82 height 20
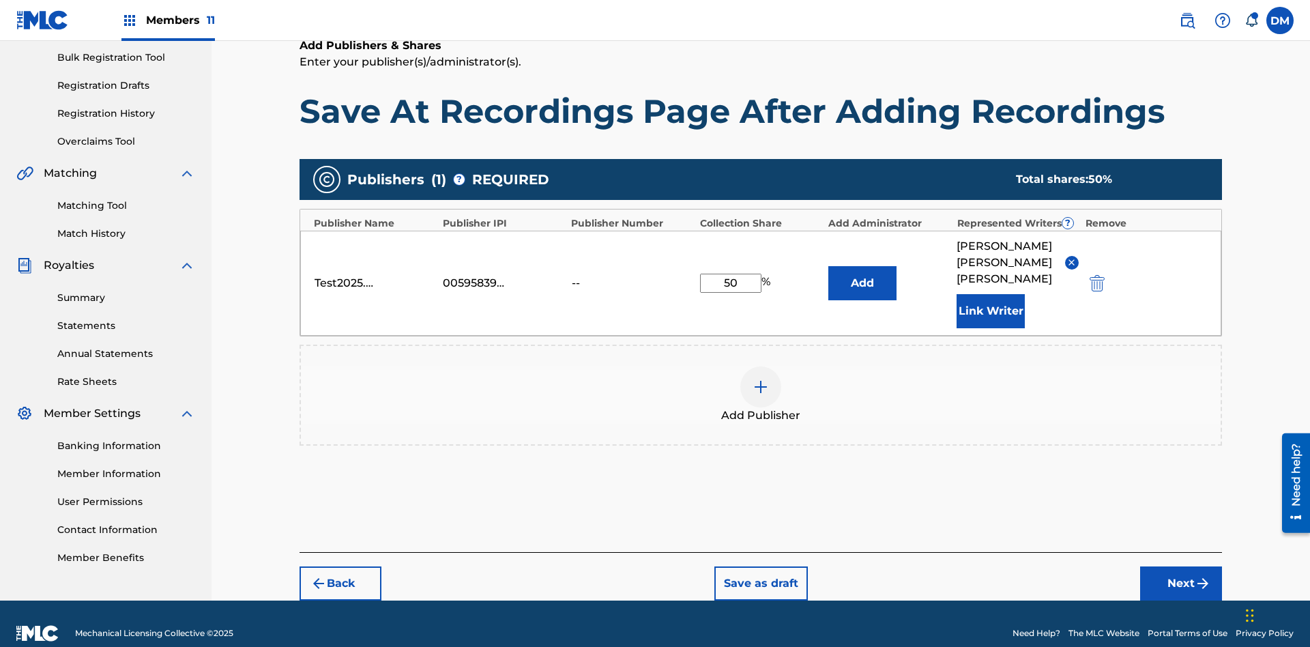
click at [991, 294] on button "Link Writer" at bounding box center [991, 311] width 68 height 34
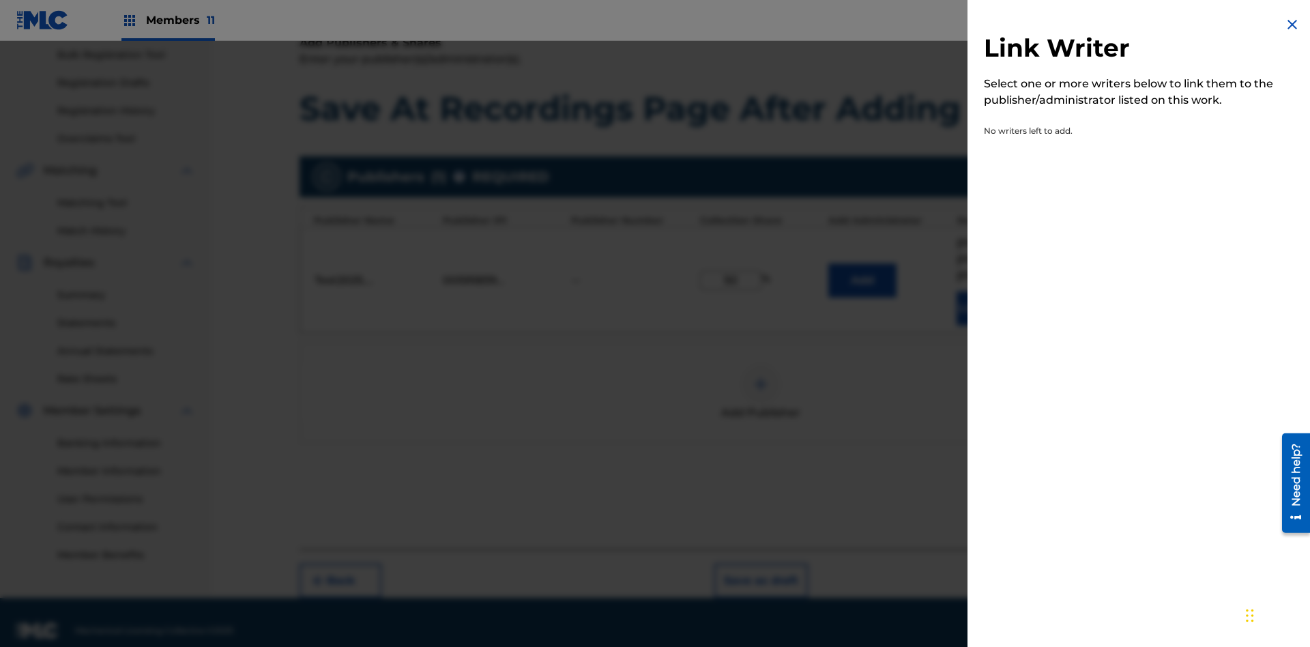
click at [1292, 25] on img at bounding box center [1292, 24] width 16 height 16
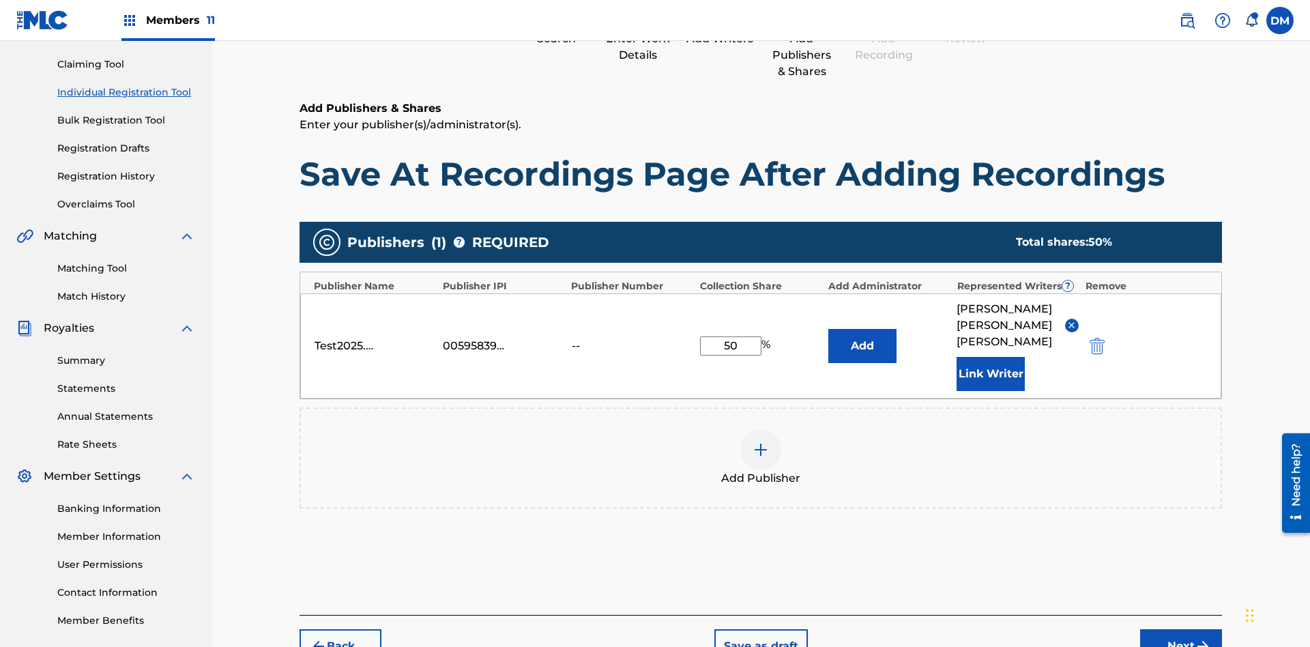
scroll to position [202, 0]
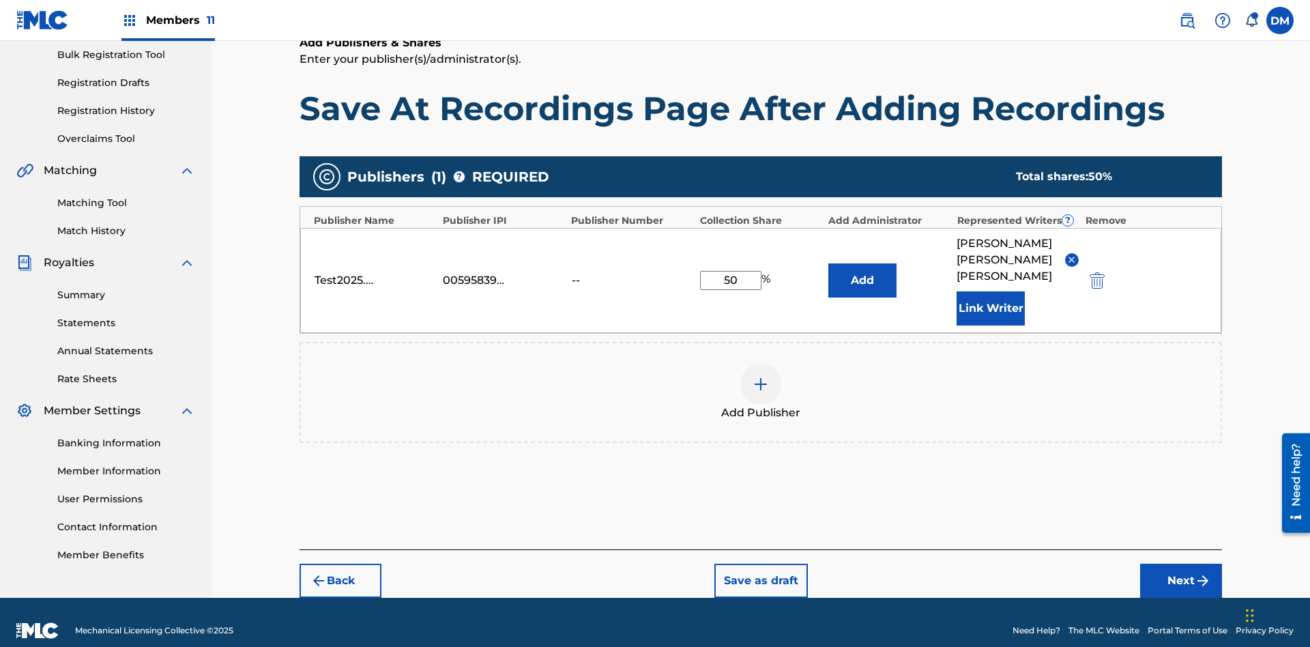
click at [862, 272] on button "Add" at bounding box center [862, 280] width 68 height 34
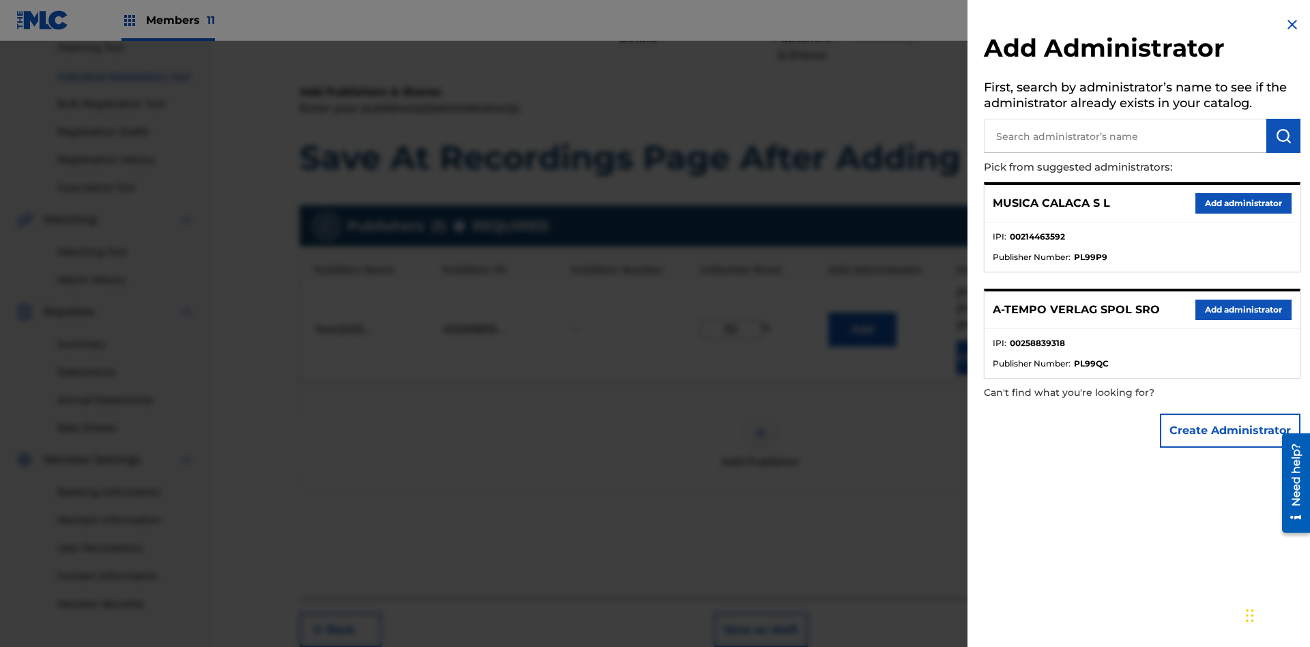
click at [1125, 136] on input "text" at bounding box center [1125, 136] width 282 height 34
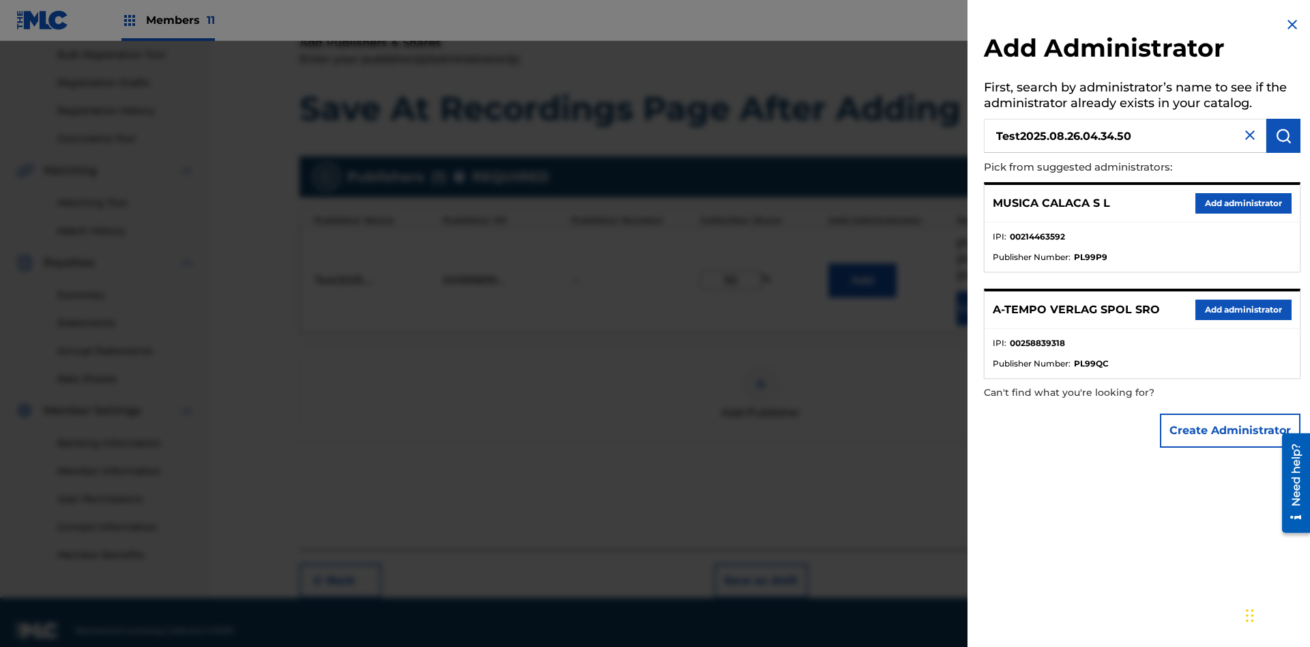
type input "Test2025.08.26.04.34.50"
click at [1283, 136] on img "submit" at bounding box center [1283, 136] width 16 height 16
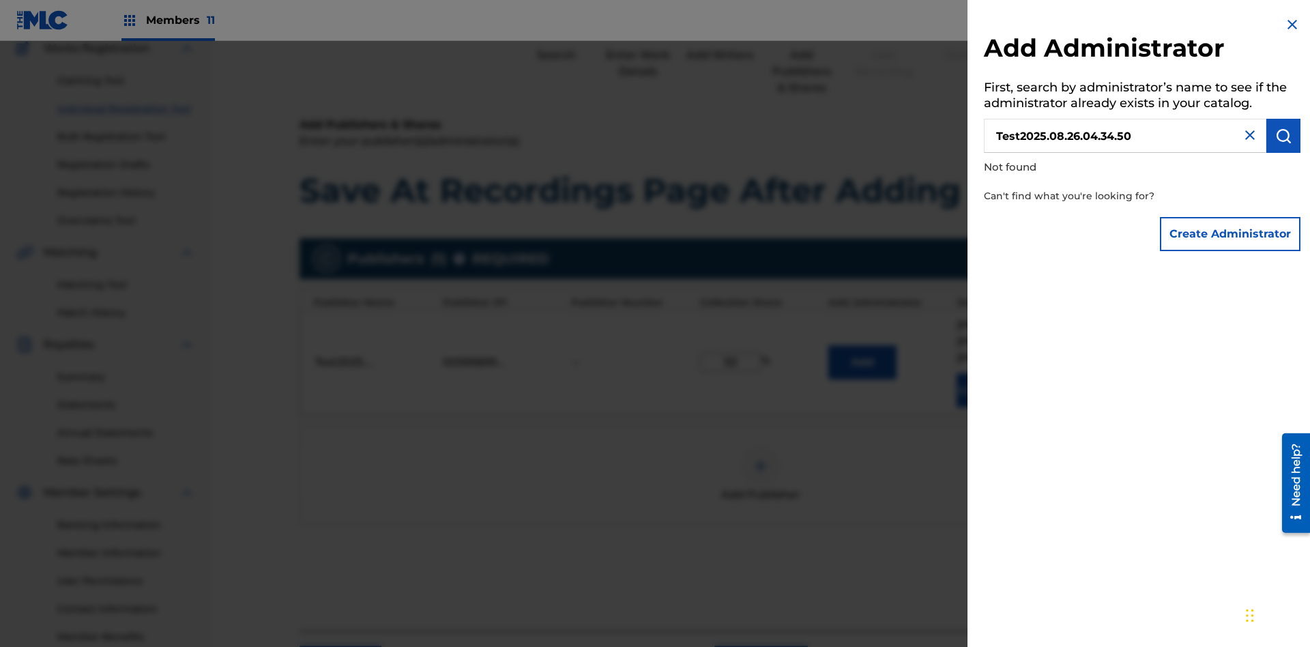
click at [1231, 233] on button "Create Administrator" at bounding box center [1230, 234] width 141 height 34
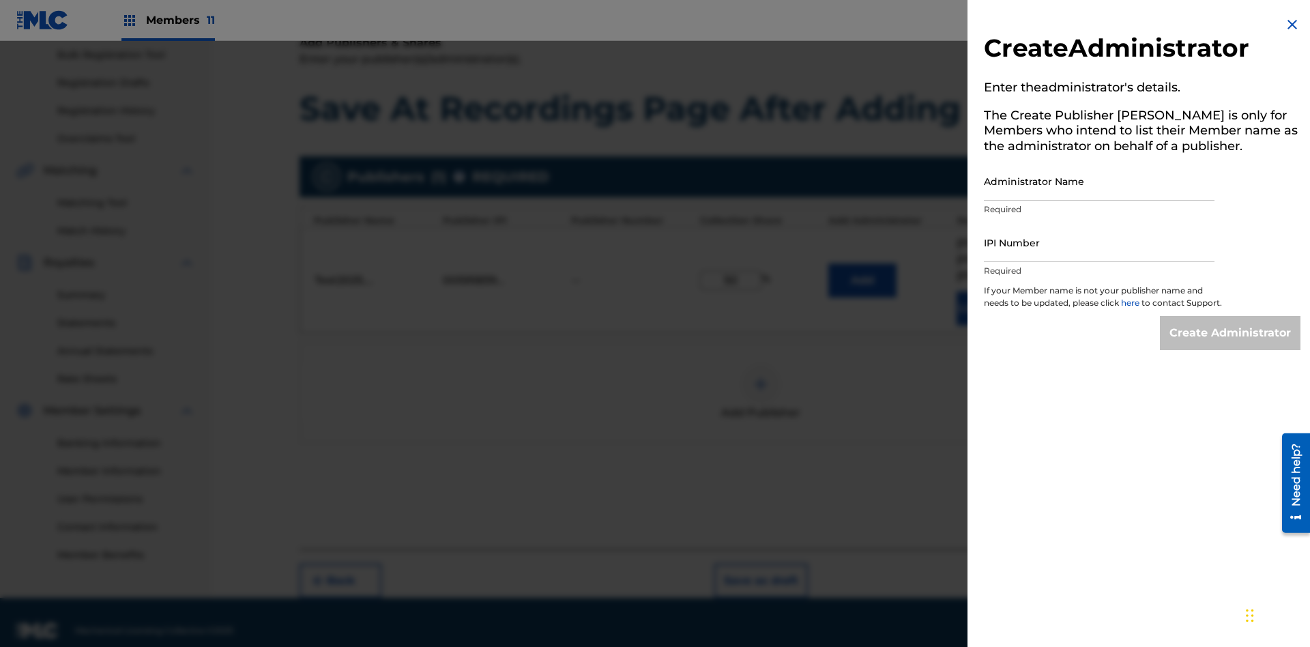
click at [1099, 181] on input "Administrator Name" at bounding box center [1099, 181] width 231 height 39
type input "Test2025.08.26.04.34.55"
click at [1099, 242] on input "IPI Number" at bounding box center [1099, 242] width 231 height 39
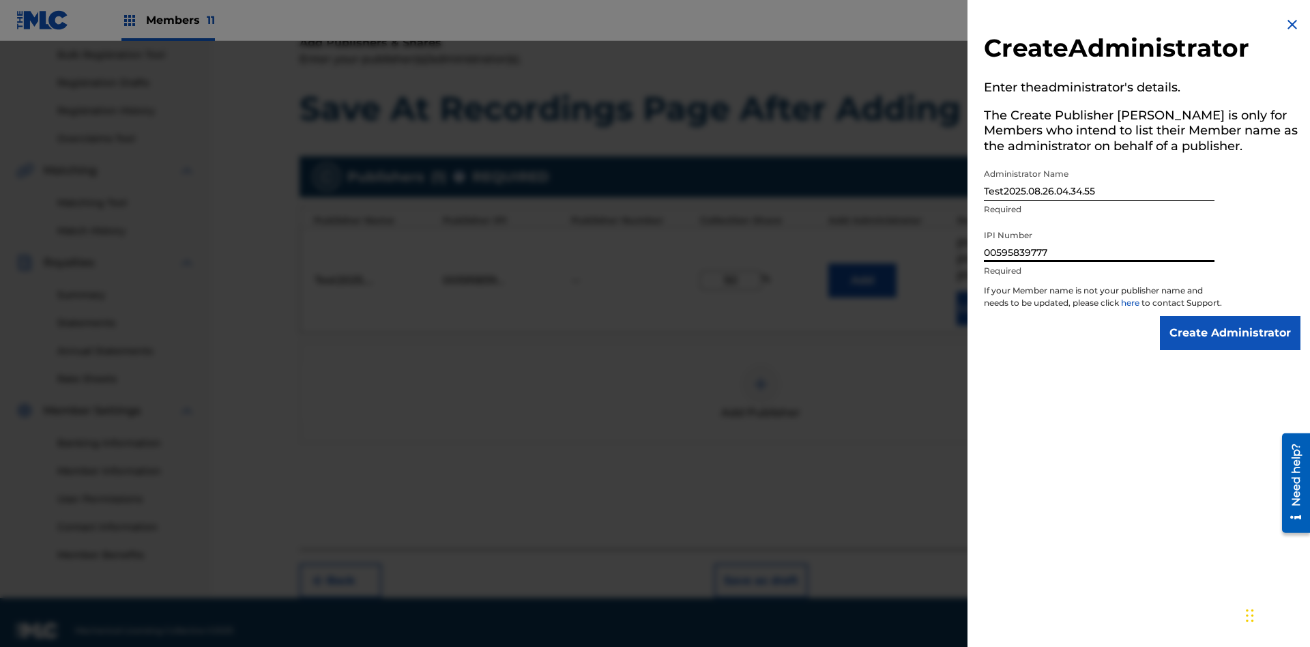
type input "00595839777"
click at [1231, 345] on input "Create Administrator" at bounding box center [1230, 333] width 141 height 34
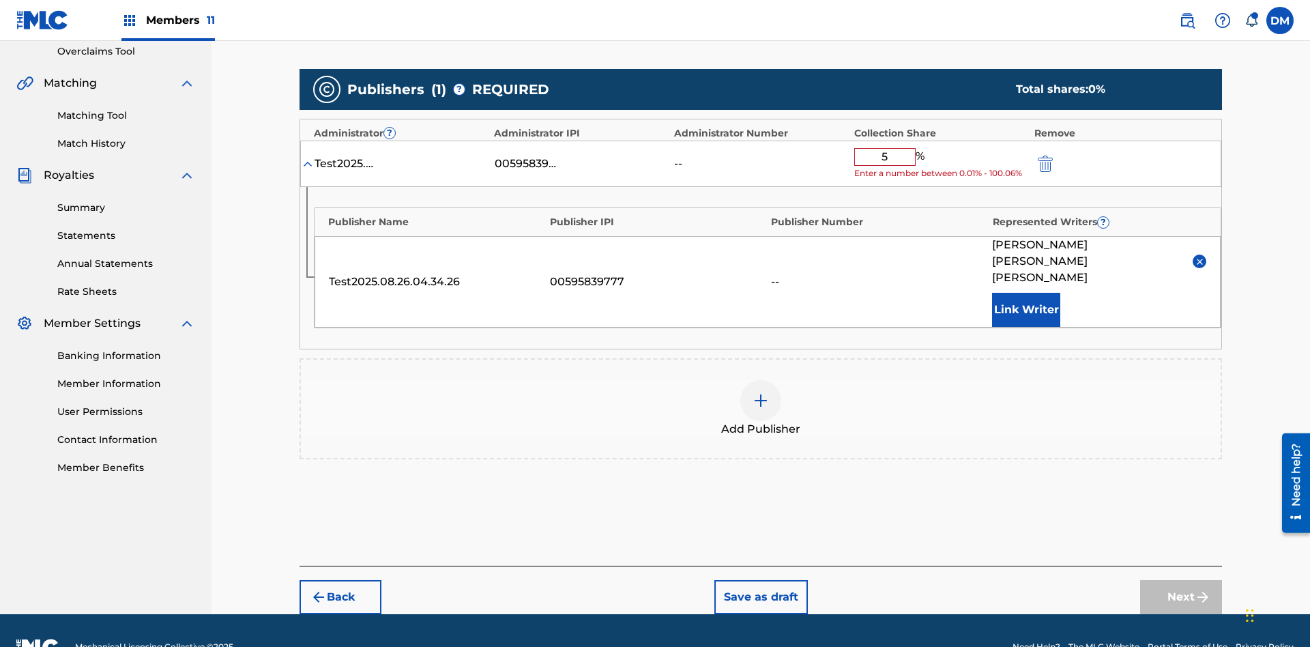
type input "50"
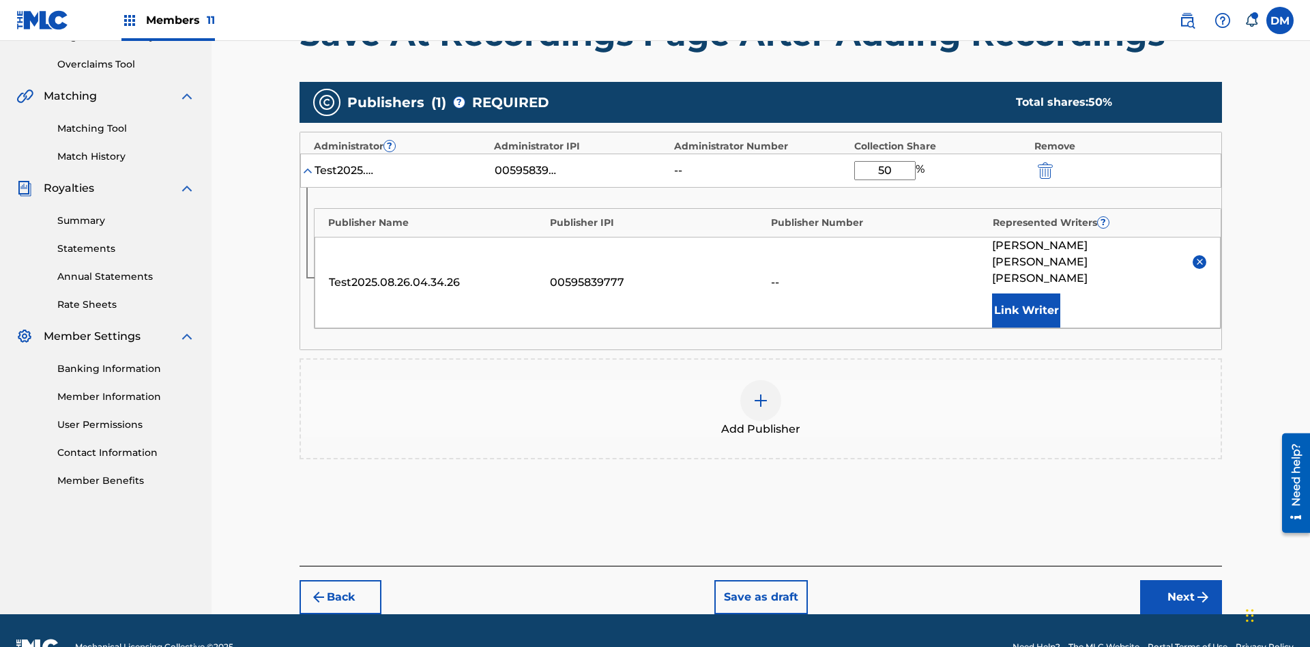
click at [1181, 580] on button "Next" at bounding box center [1181, 597] width 82 height 34
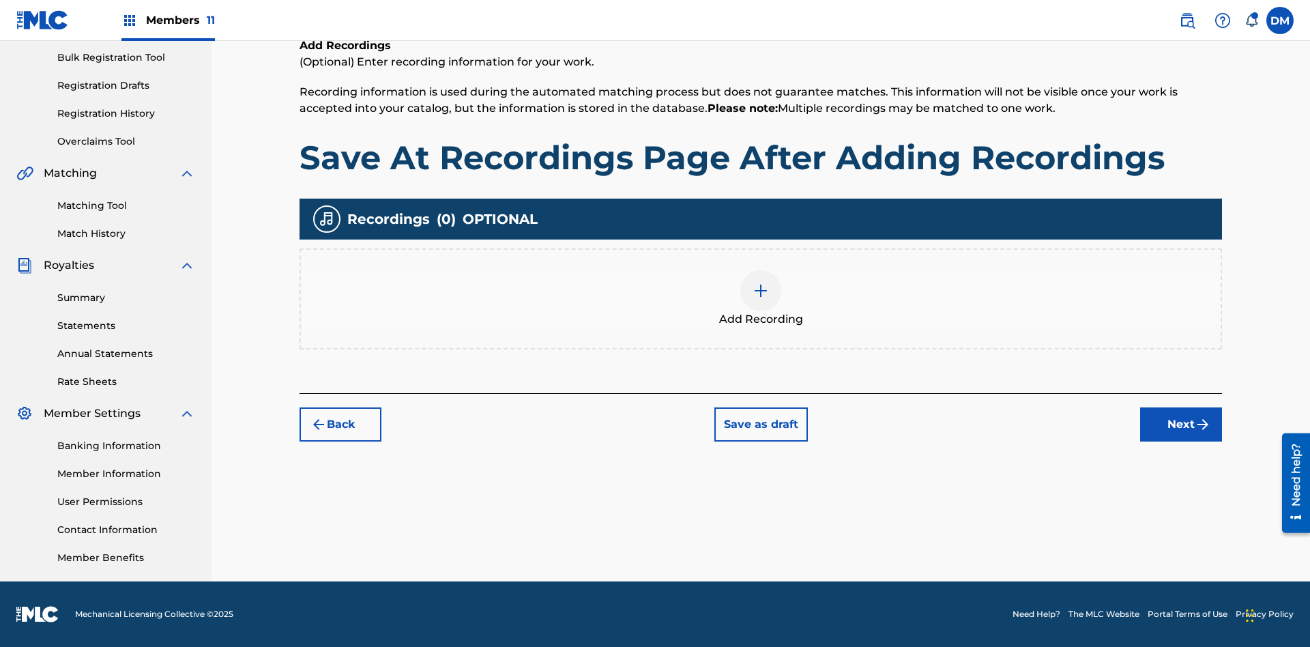
click at [761, 298] on img at bounding box center [761, 290] width 16 height 16
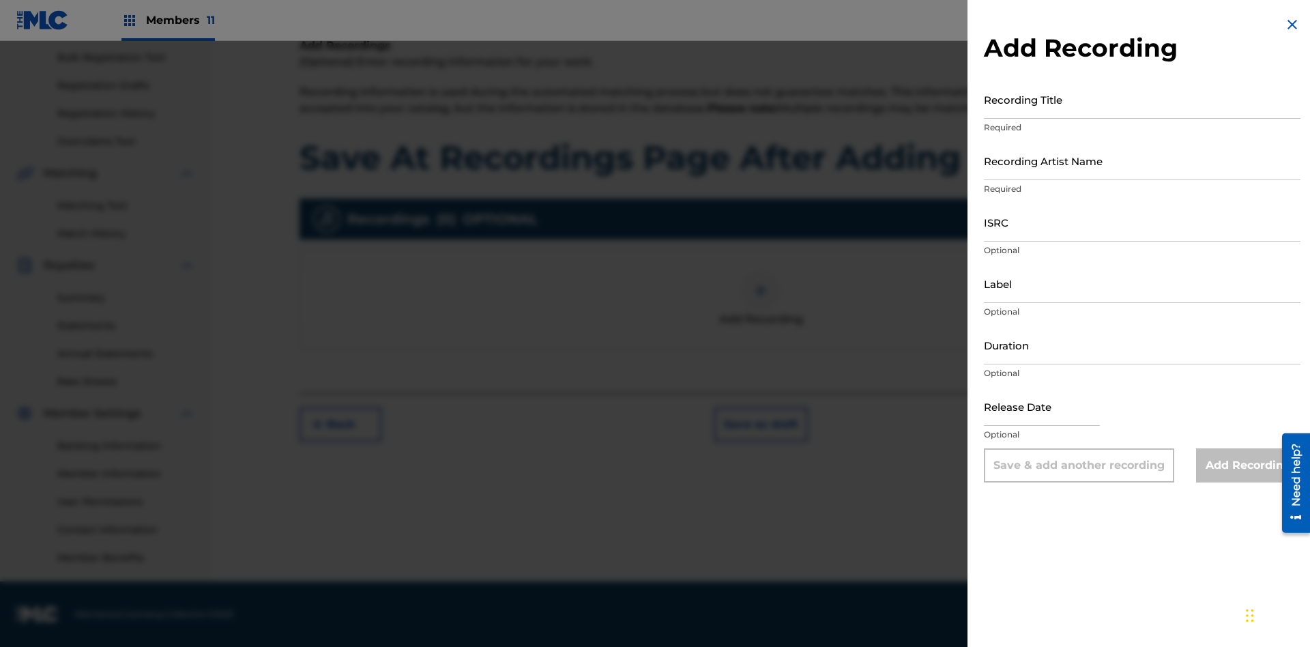
click at [1142, 99] on input "Recording Title" at bounding box center [1142, 99] width 317 height 39
type input "Best Song Ever"
click at [1142, 160] on input "Recording Artist Name" at bounding box center [1142, 160] width 317 height 39
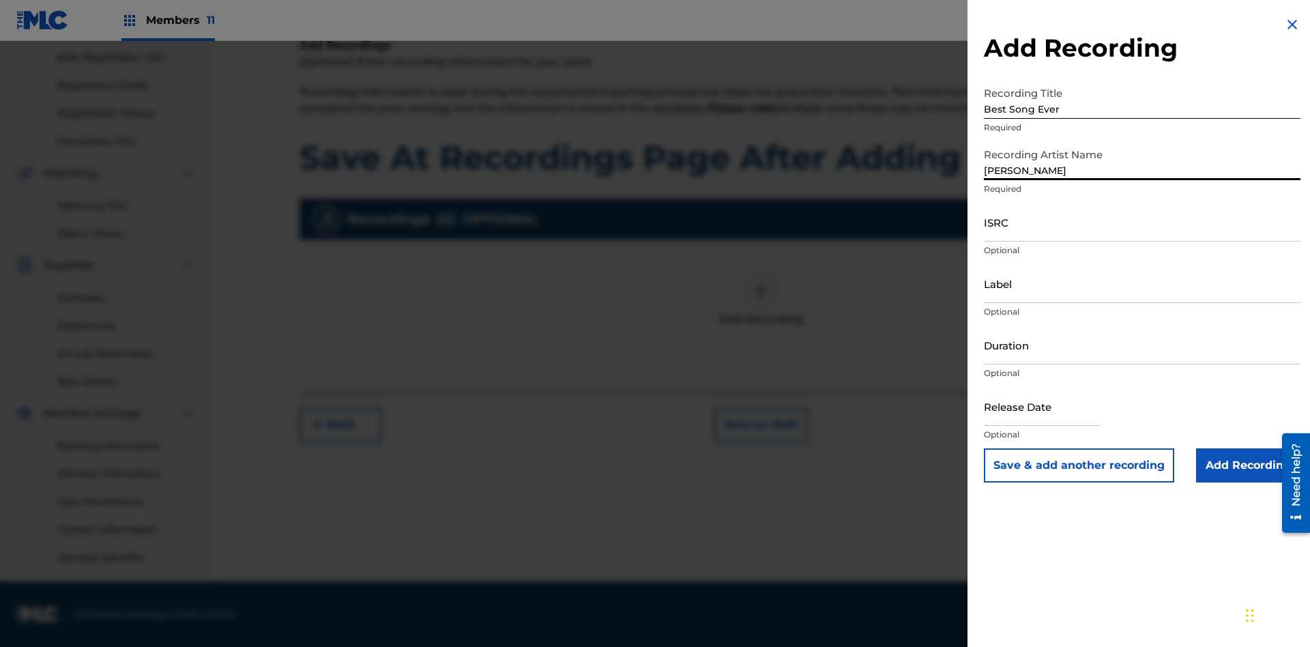
type input "[PERSON_NAME]"
click at [1142, 222] on input "ISRC" at bounding box center [1142, 222] width 317 height 39
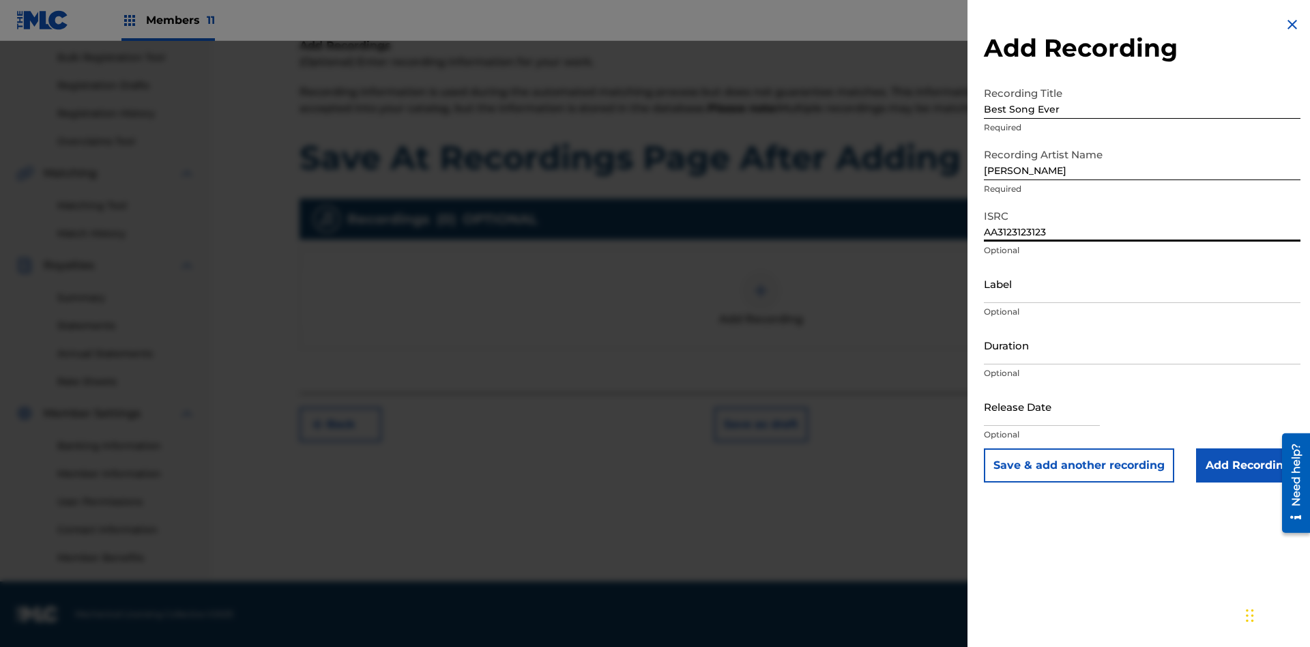
type input "AA3123123123"
click at [1142, 283] on input "Label" at bounding box center [1142, 283] width 317 height 39
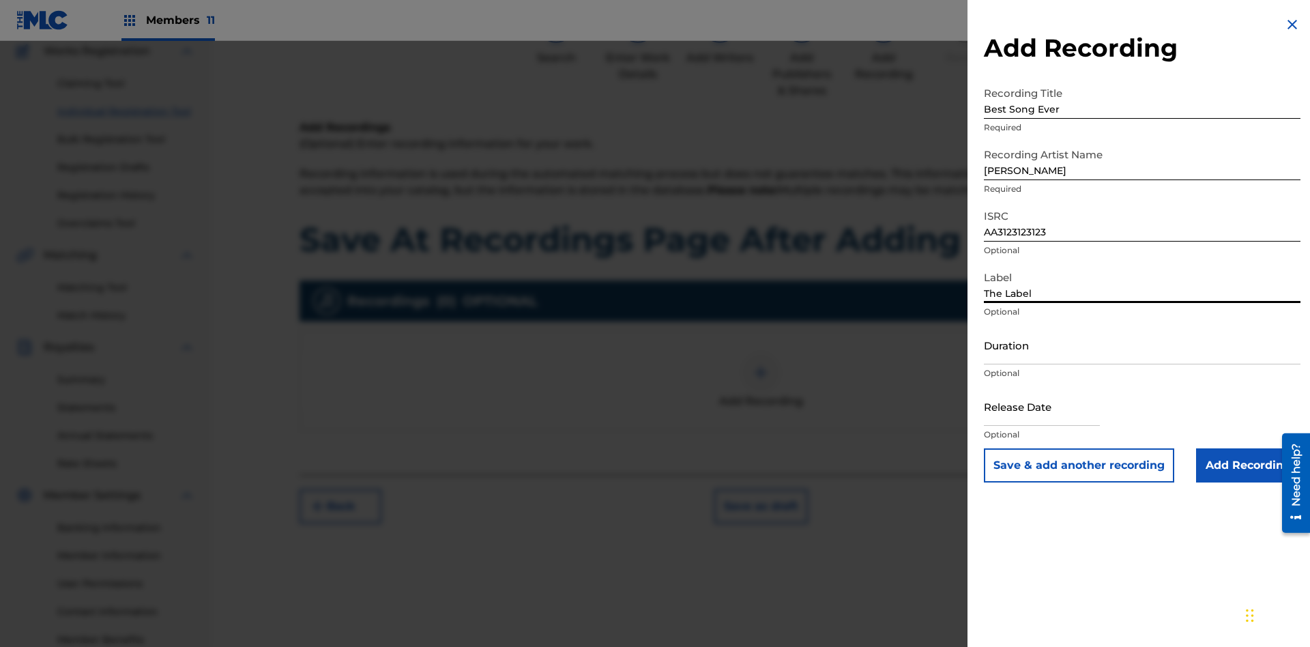
type input "The Label"
click at [1142, 345] on input "Duration" at bounding box center [1142, 344] width 317 height 39
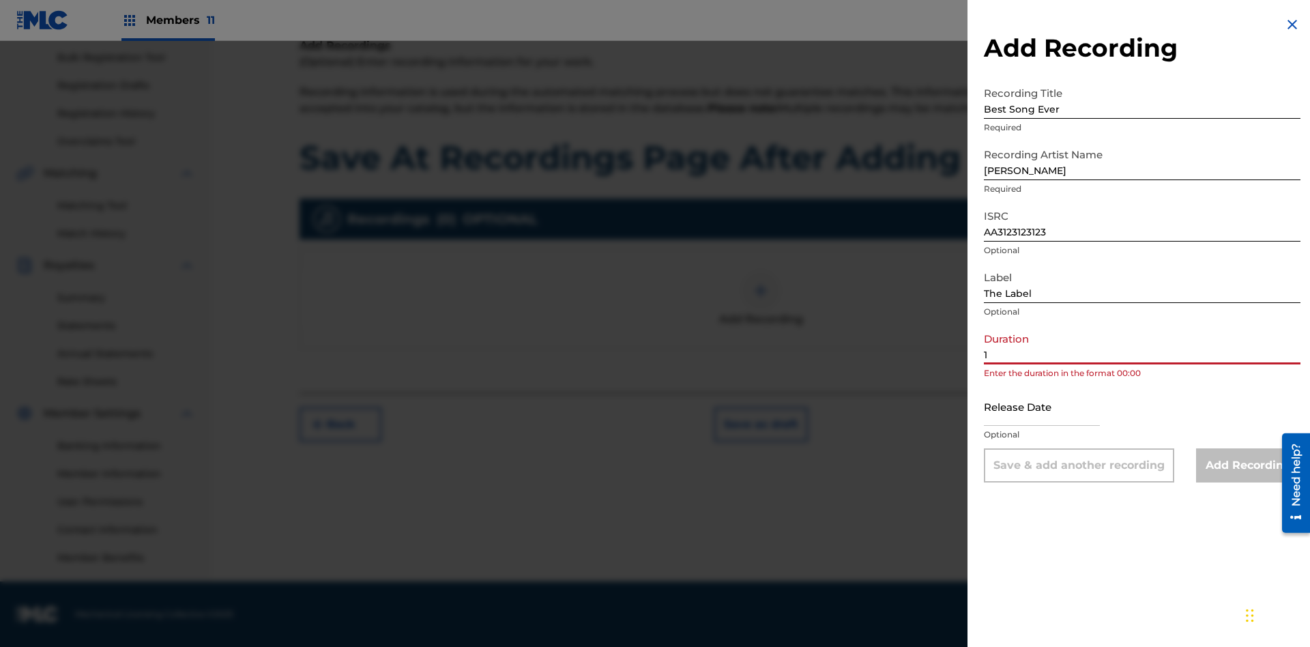
click at [1142, 345] on input "1" at bounding box center [1142, 344] width 317 height 39
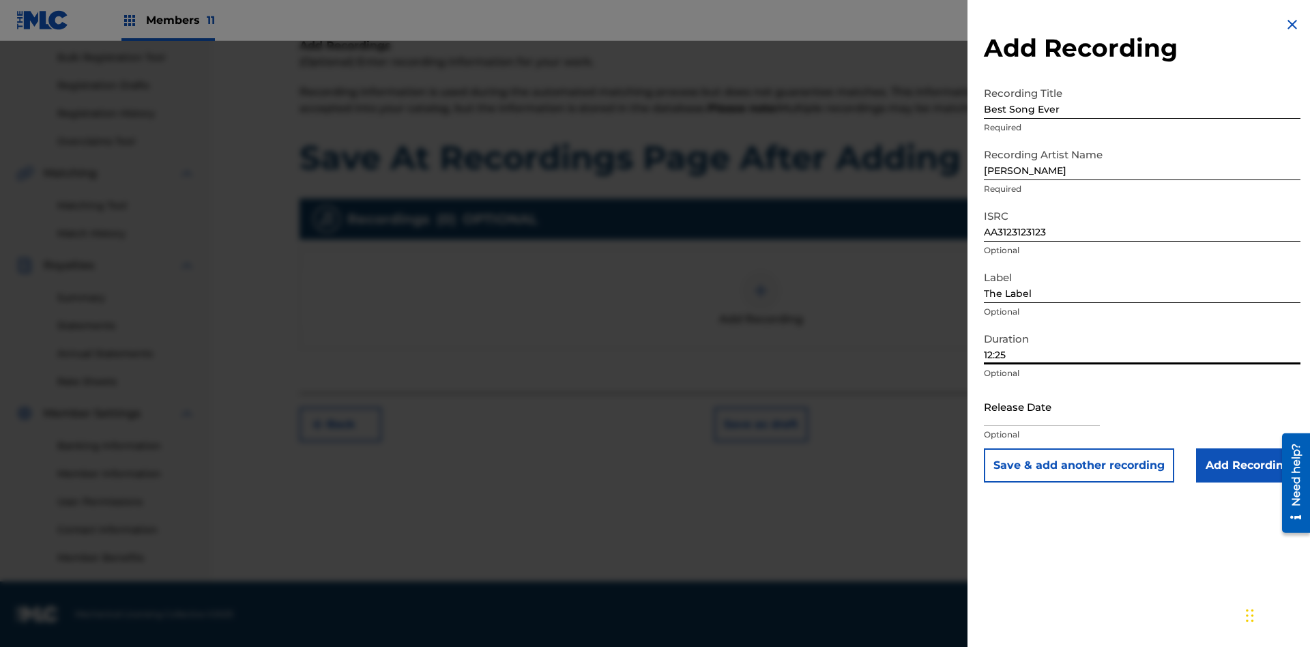
type input "12:25"
click at [1053, 407] on input "text" at bounding box center [1042, 406] width 116 height 39
select select "7"
select select "2025"
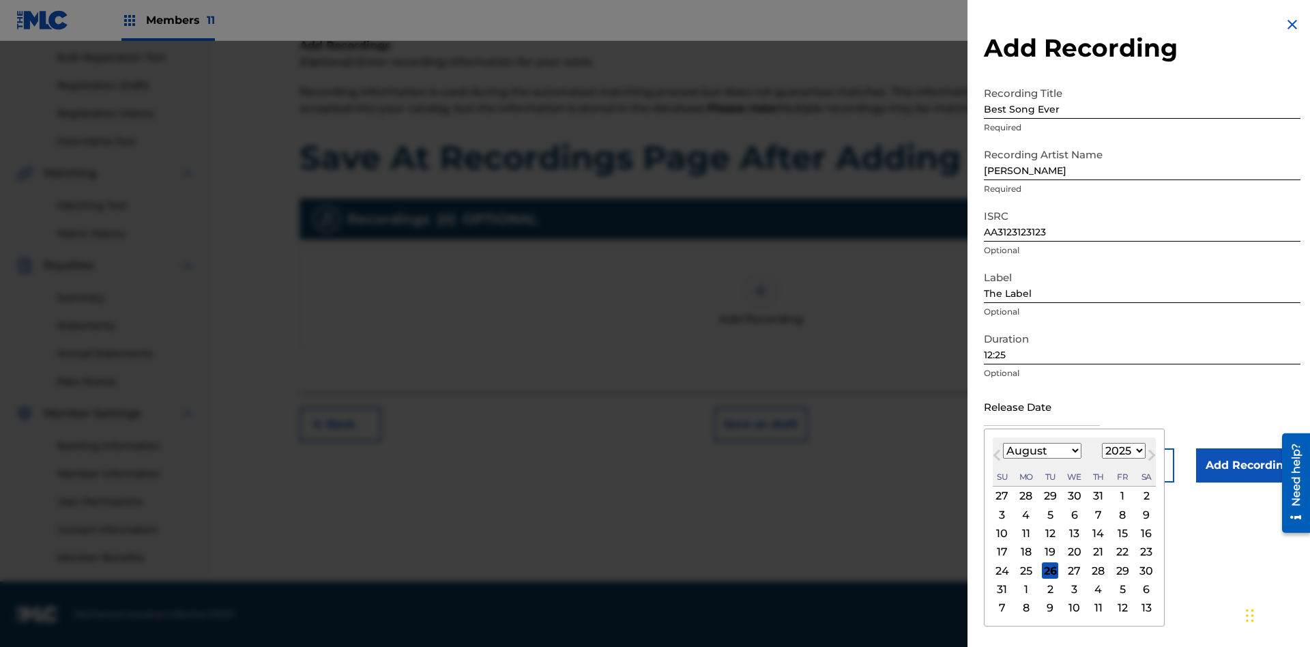
click at [1041, 451] on select "January February March April May June July August September October November De…" at bounding box center [1042, 451] width 78 height 16
select select "3"
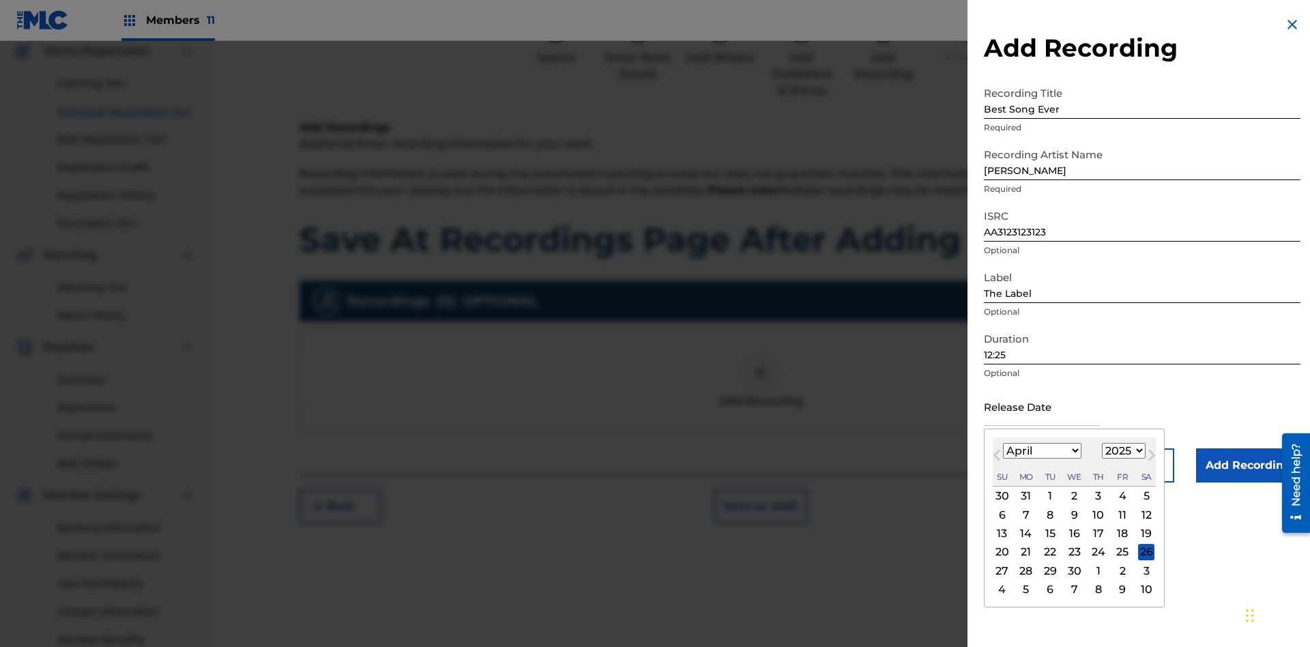
click at [1122, 451] on select "1900 1901 1902 1903 1904 1905 1906 1907 1908 1909 1910 1911 1912 1913 1914 1915…" at bounding box center [1124, 451] width 44 height 16
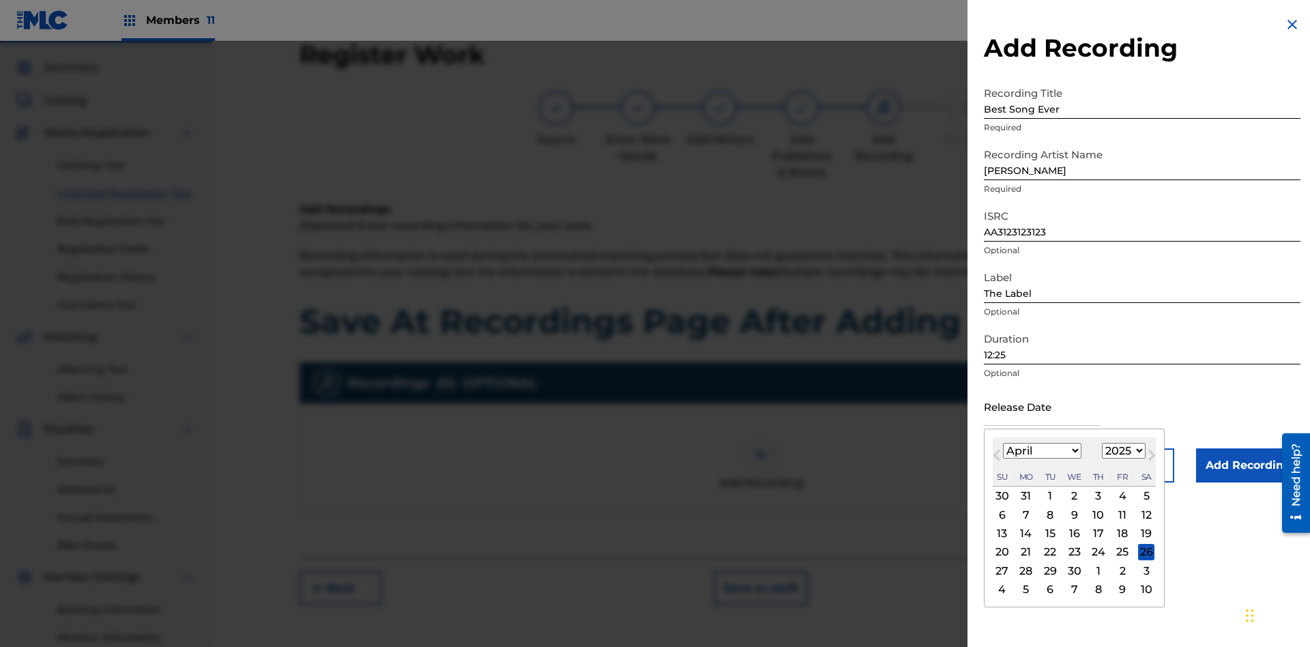
select select "2021"
click at [1122, 451] on select "1900 1901 1902 1903 1904 1905 1906 1907 1908 1909 1910 1911 1912 1913 1914 1915…" at bounding box center [1124, 451] width 44 height 16
click at [1096, 496] on div "1" at bounding box center [1098, 496] width 16 height 16
type input "[DATE]"
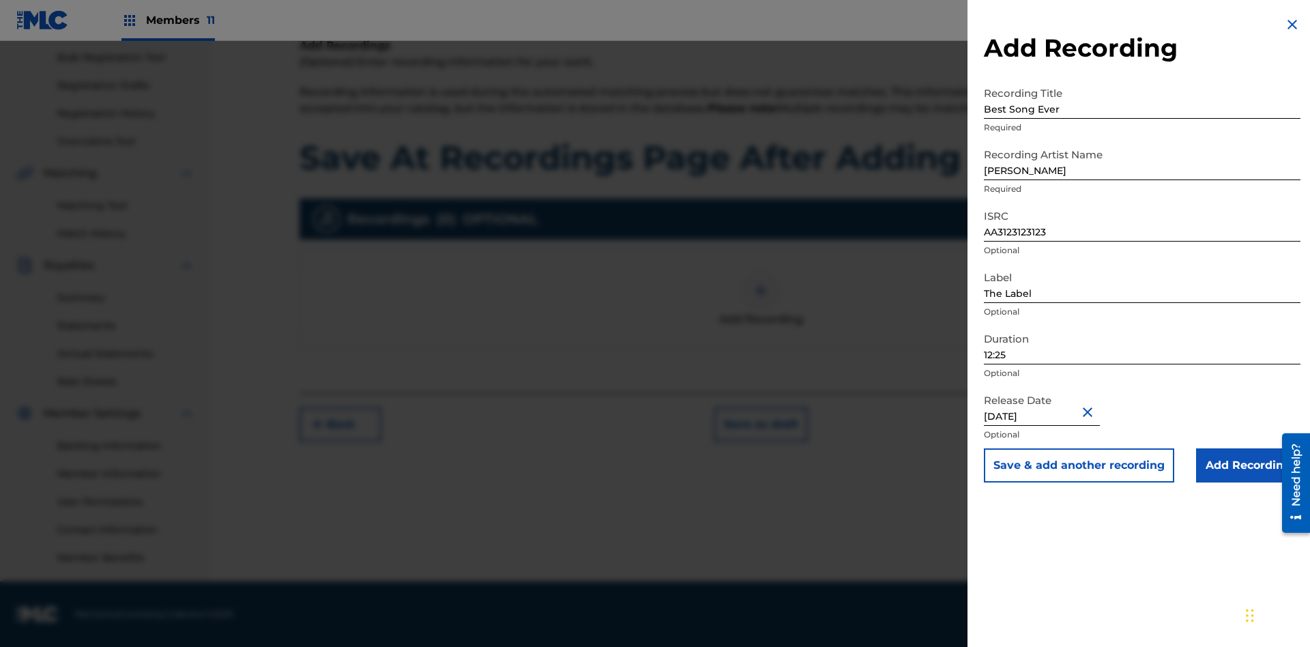
click at [1248, 465] on input "Add Recording" at bounding box center [1248, 465] width 104 height 34
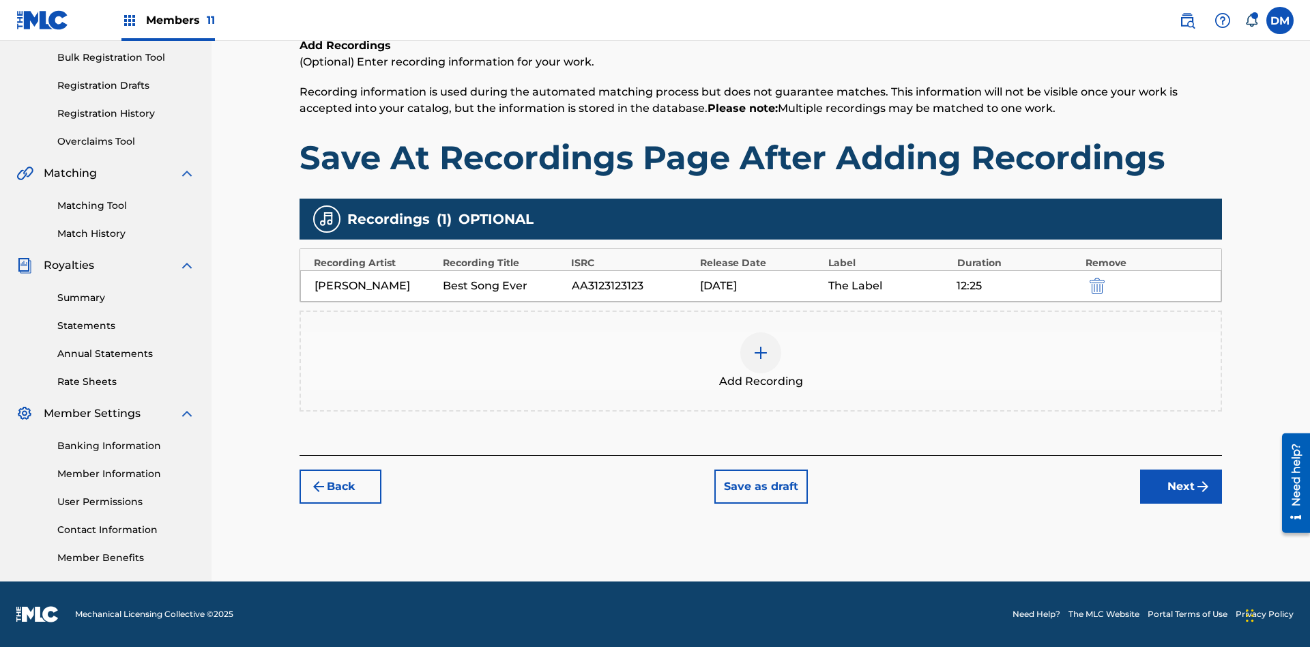
click at [760, 486] on button "Save as draft" at bounding box center [760, 486] width 93 height 34
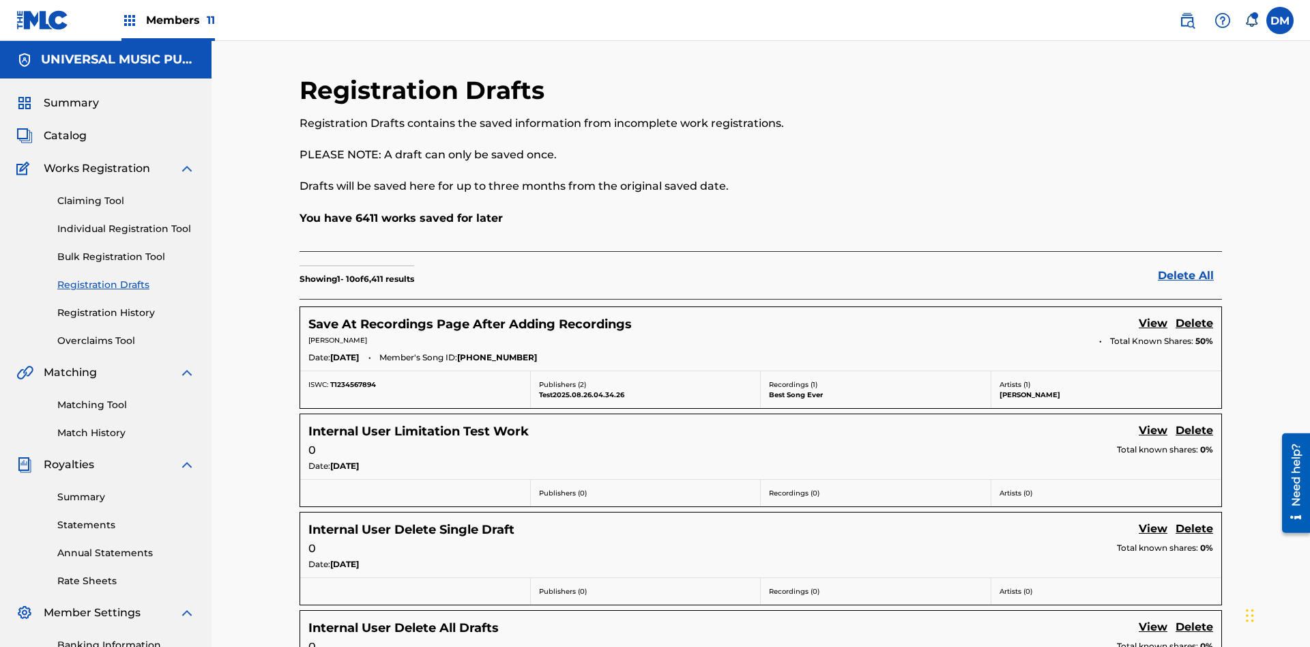
click at [1153, 315] on link "View" at bounding box center [1153, 324] width 29 height 18
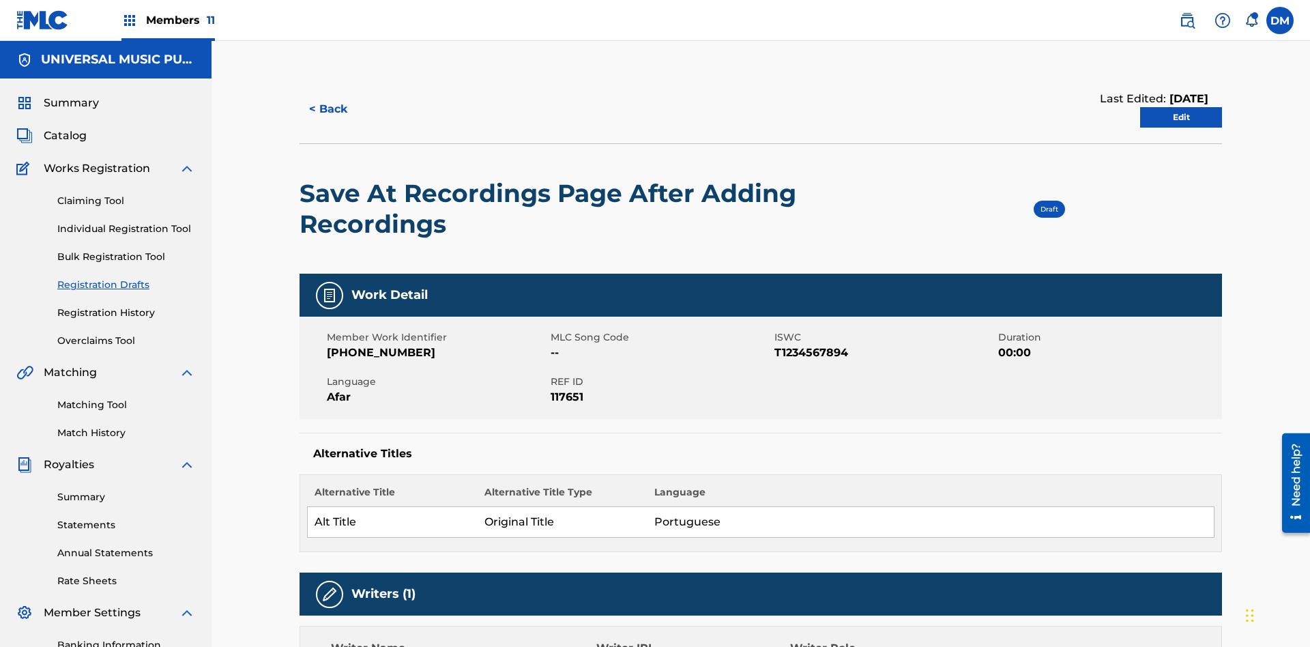
click at [1181, 107] on link "Edit" at bounding box center [1181, 117] width 82 height 20
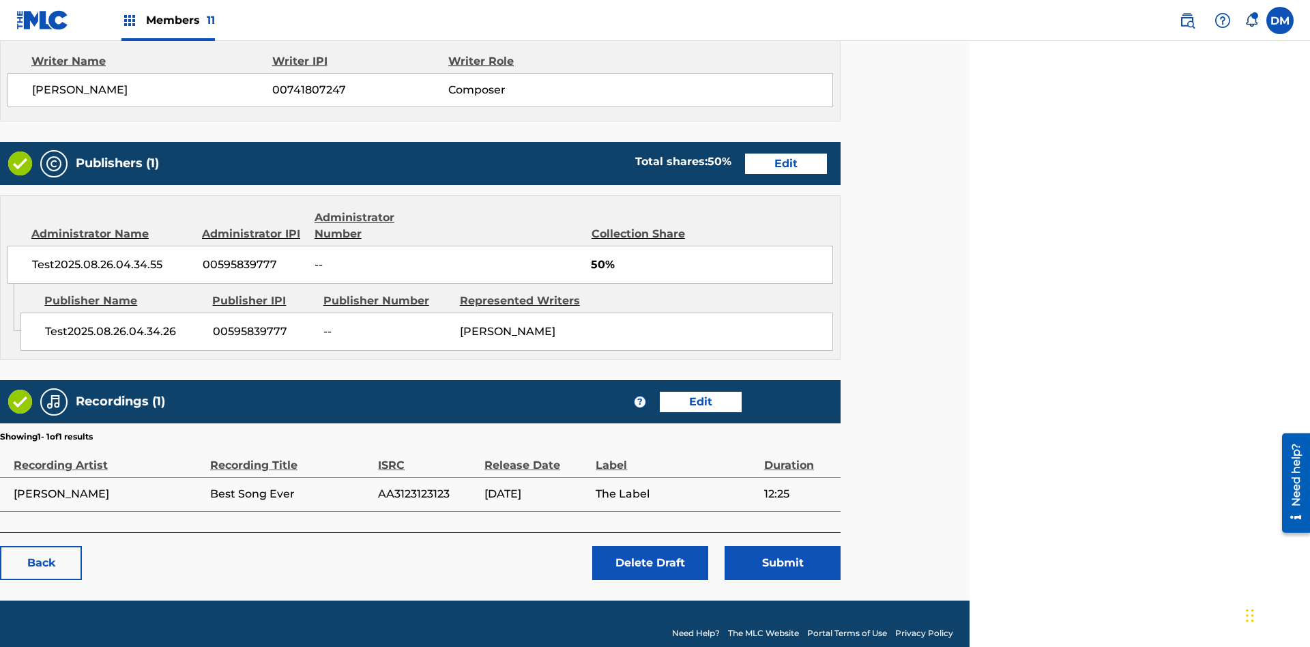
scroll to position [570, 340]
